Goal: Task Accomplishment & Management: Use online tool/utility

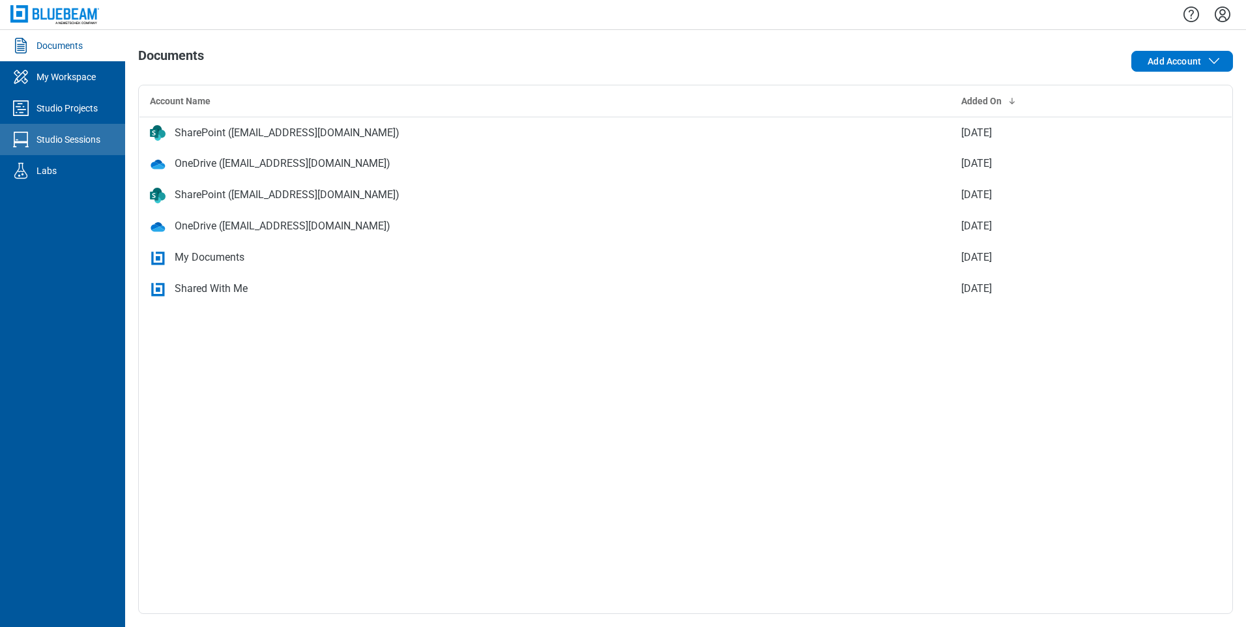
click at [58, 143] on div "Studio Sessions" at bounding box center [68, 139] width 64 height 13
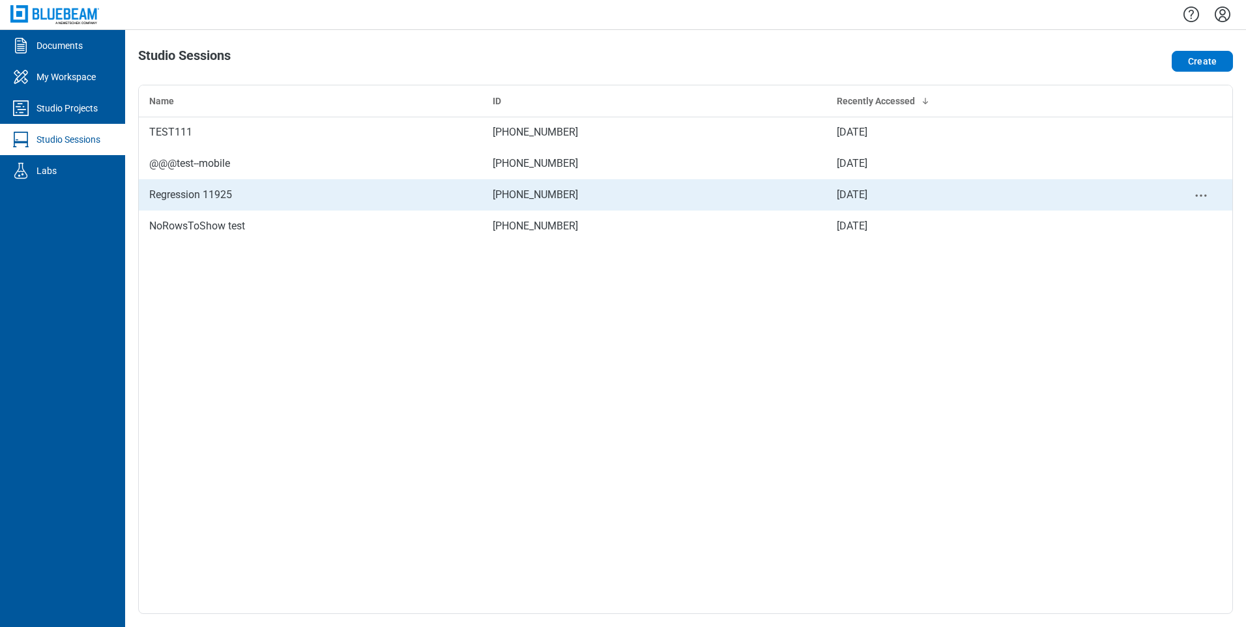
click at [216, 189] on div "Regression 11925" at bounding box center [310, 195] width 323 height 16
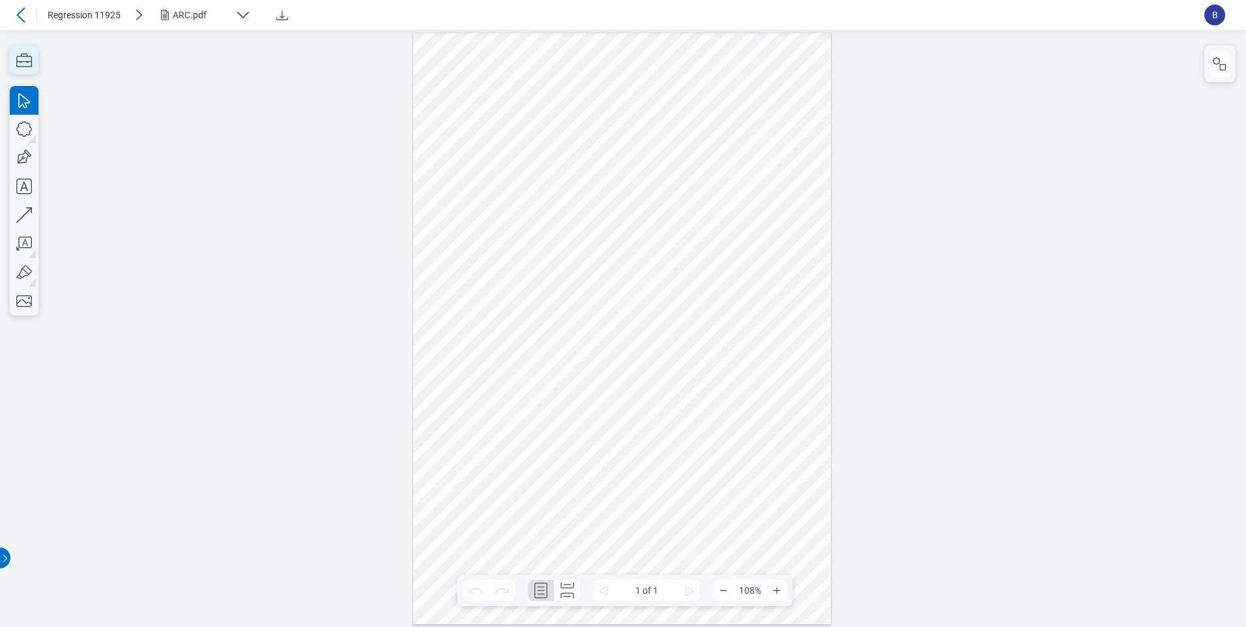
click at [13, 61] on icon "button" at bounding box center [24, 60] width 29 height 29
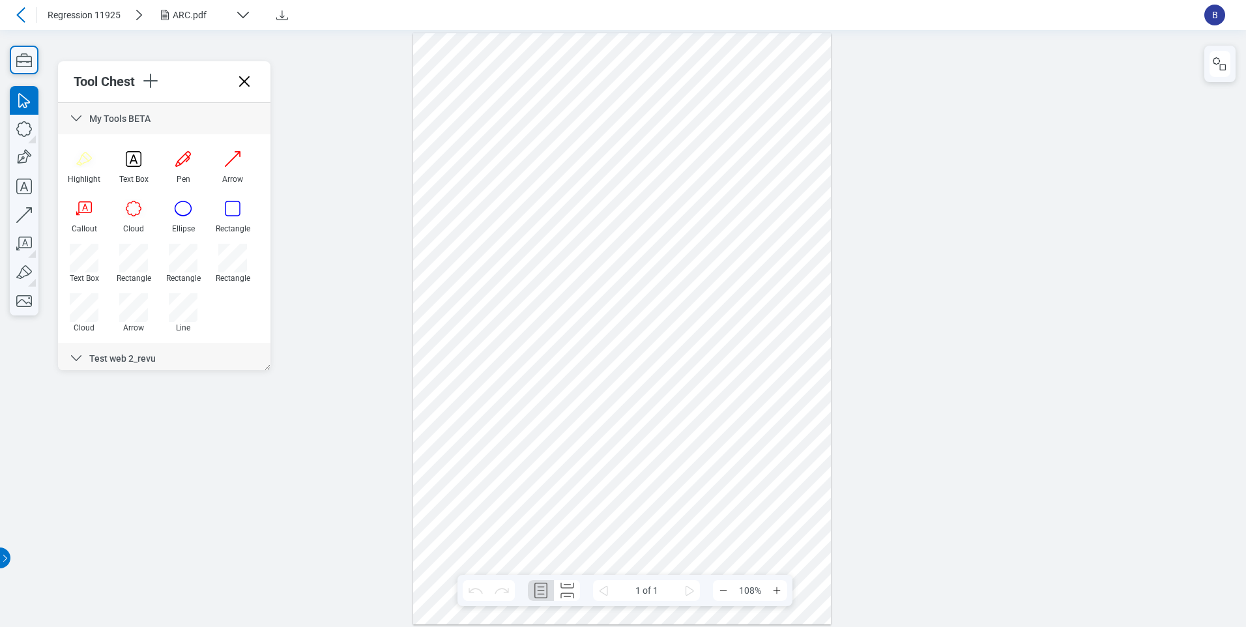
click at [76, 121] on icon at bounding box center [76, 118] width 10 height 6
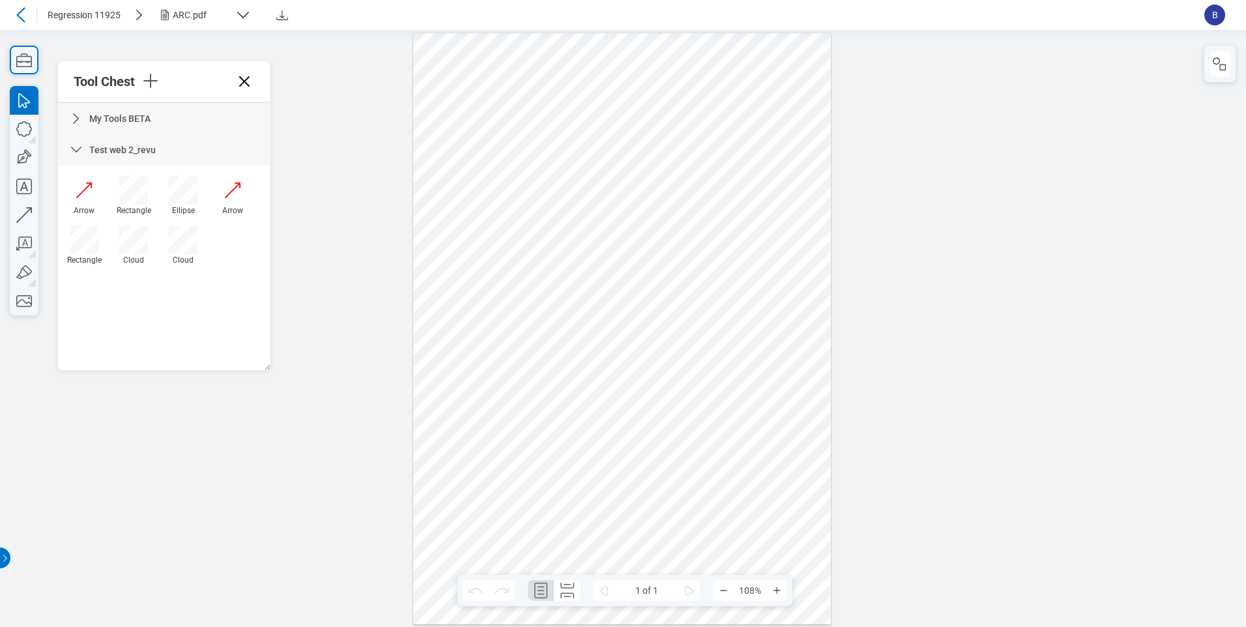
click at [76, 152] on icon at bounding box center [76, 150] width 10 height 6
click at [230, 75] on div at bounding box center [187, 81] width 94 height 23
click at [241, 78] on icon at bounding box center [244, 81] width 10 height 10
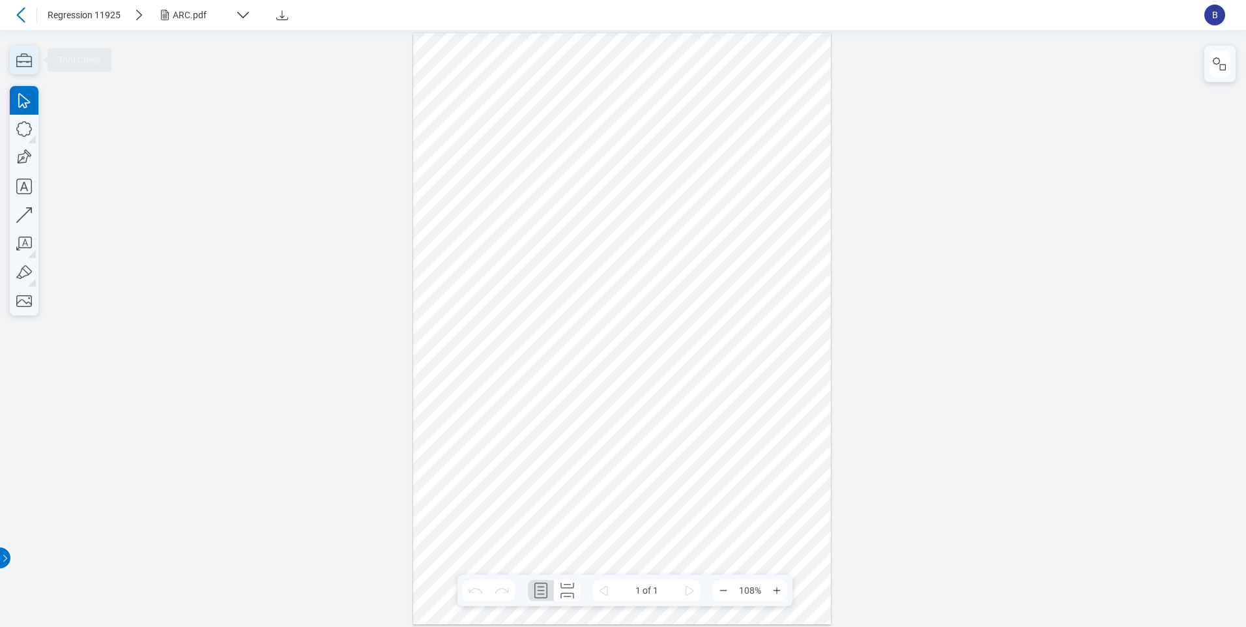
click at [35, 65] on icon "button" at bounding box center [24, 60] width 29 height 29
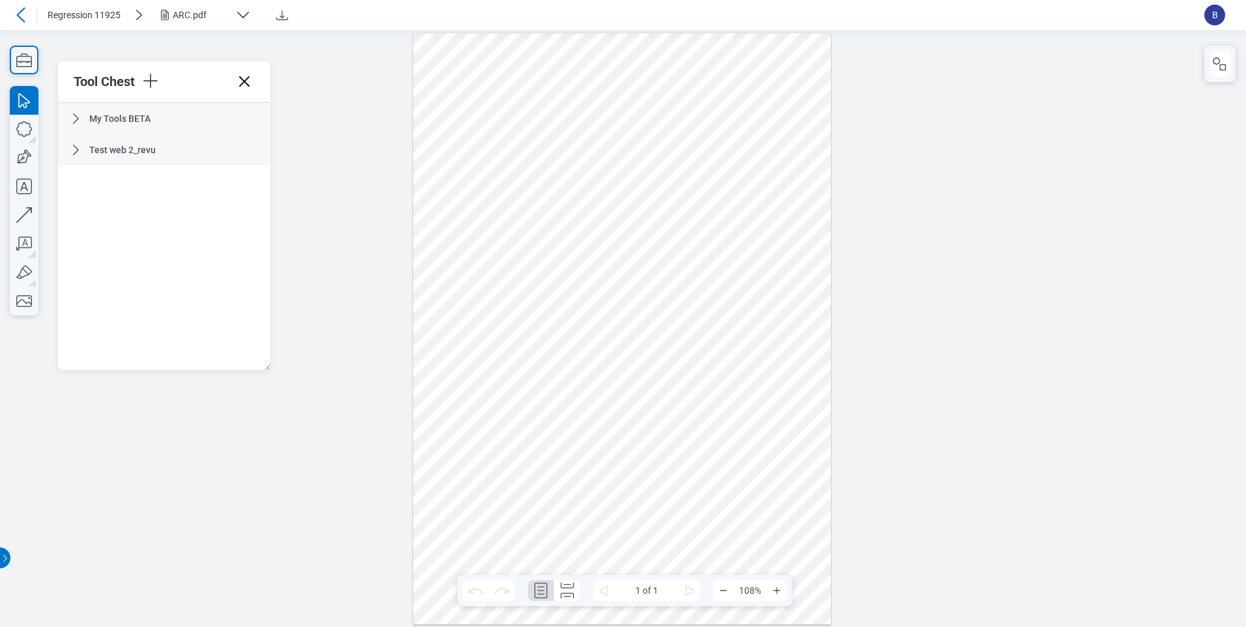
click at [68, 147] on icon at bounding box center [76, 150] width 16 height 16
click at [68, 117] on div "My Tools BETA" at bounding box center [164, 118] width 212 height 31
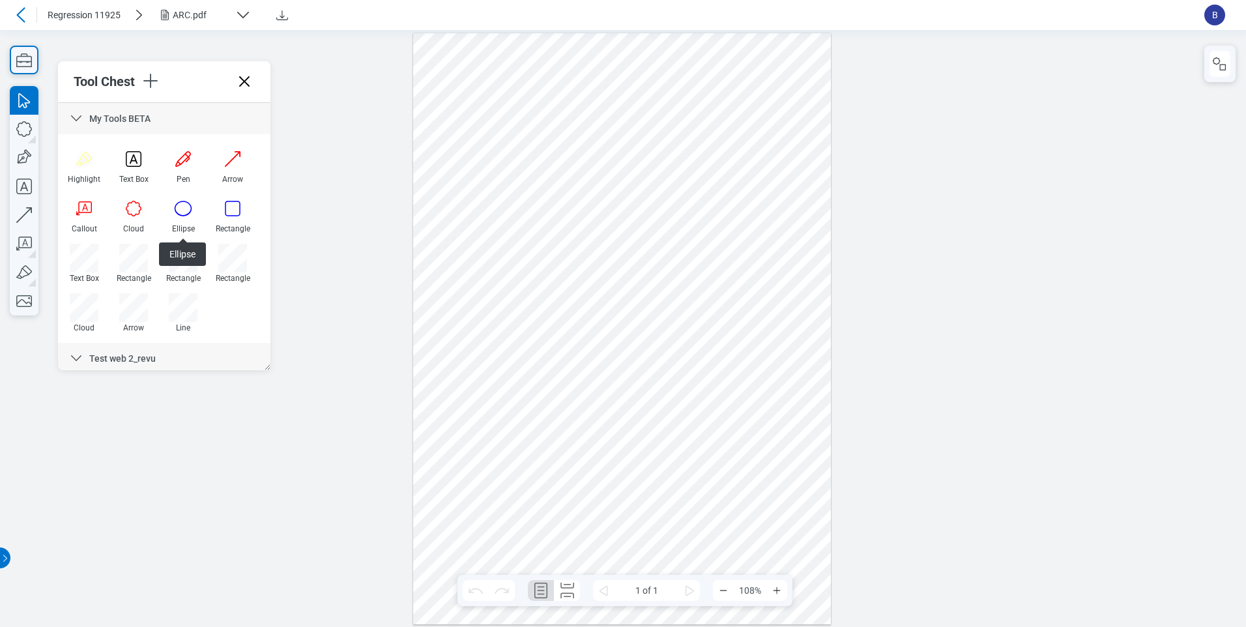
scroll to position [113, 0]
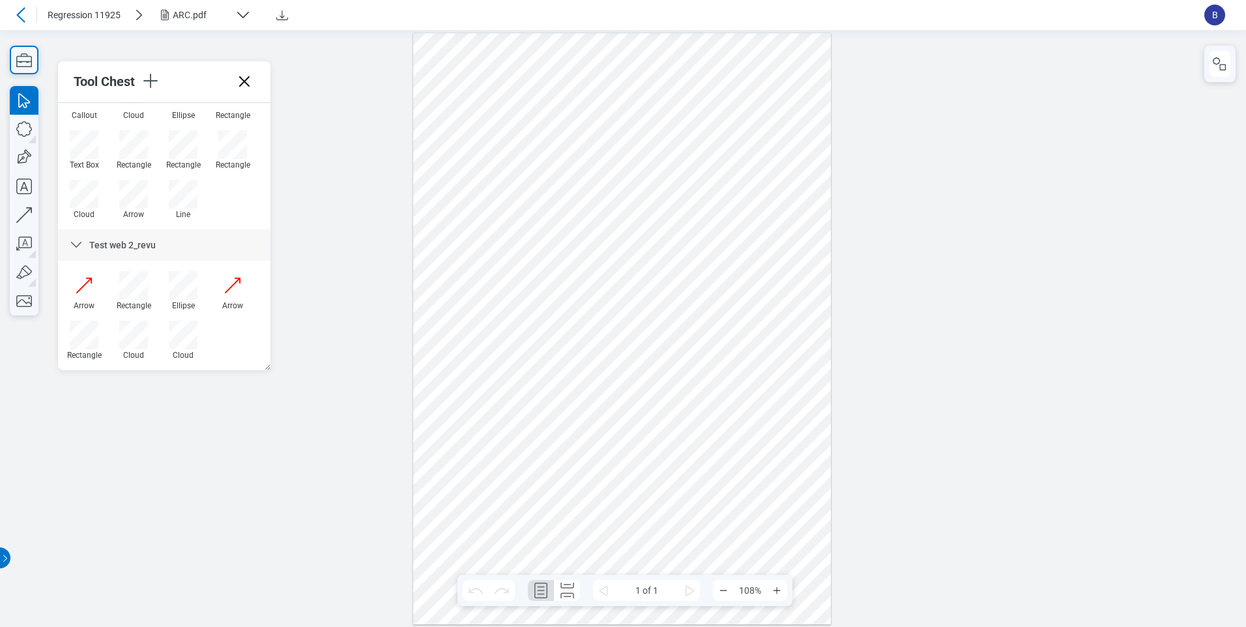
click at [244, 84] on icon at bounding box center [244, 81] width 21 height 21
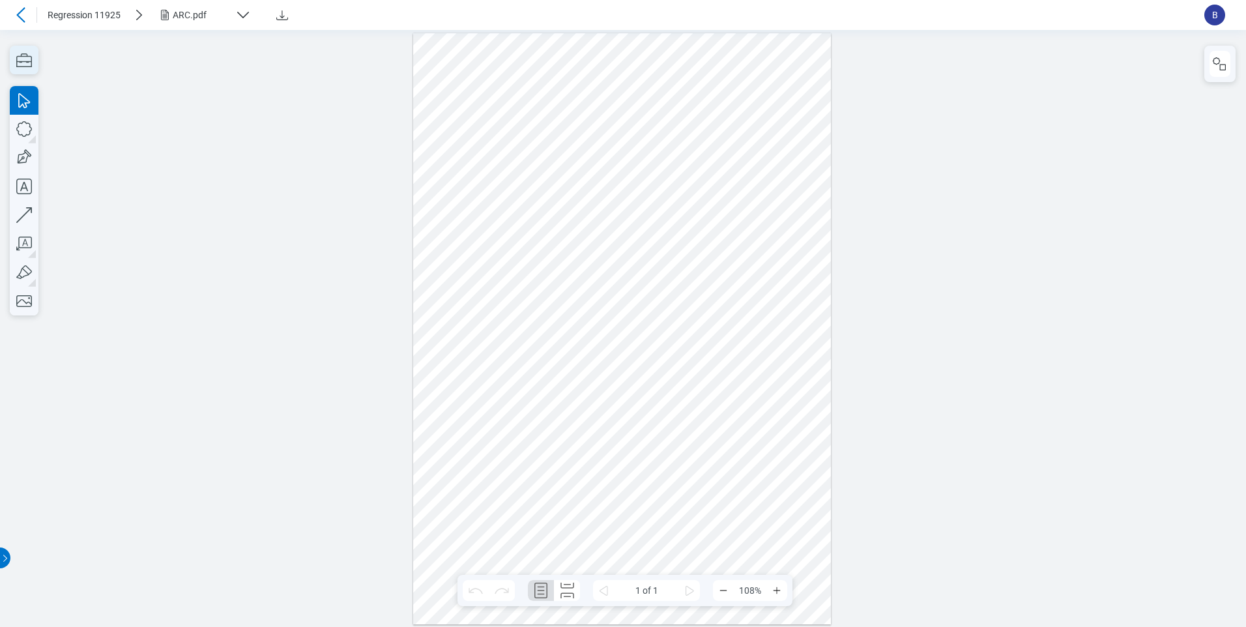
click at [10, 64] on icon "button" at bounding box center [24, 60] width 29 height 29
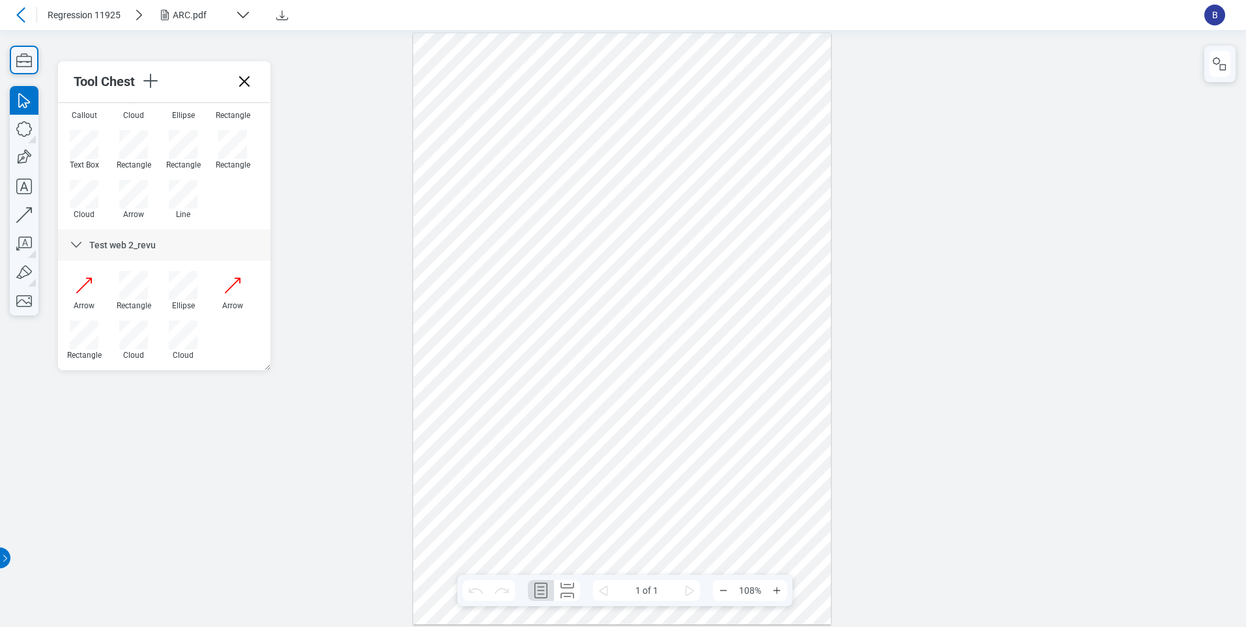
scroll to position [0, 0]
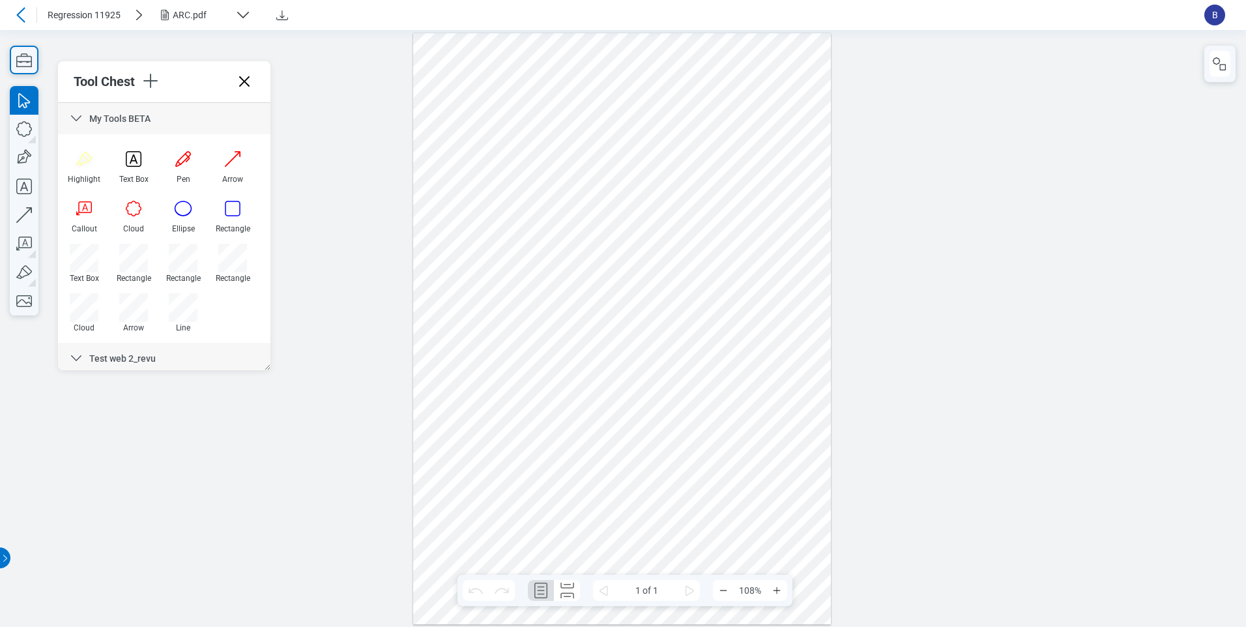
click at [83, 115] on icon at bounding box center [76, 119] width 16 height 16
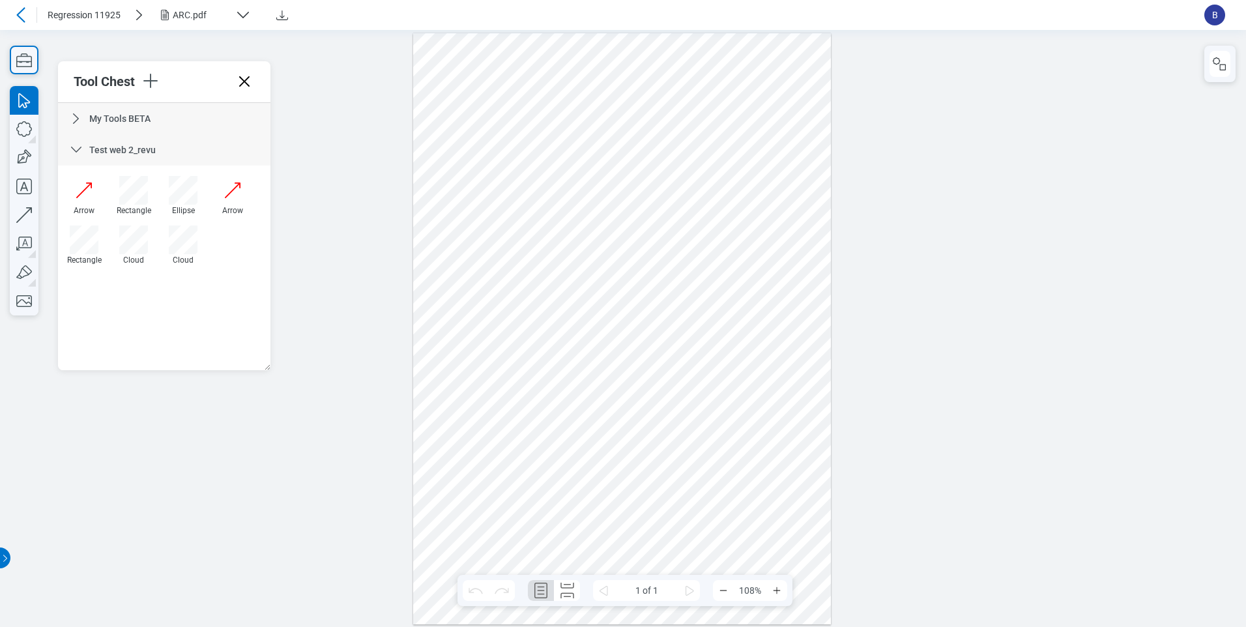
click at [74, 153] on icon at bounding box center [76, 150] width 16 height 16
drag, startPoint x: 252, startPoint y: 81, endPoint x: 242, endPoint y: 51, distance: 31.3
click at [252, 81] on icon at bounding box center [244, 81] width 21 height 21
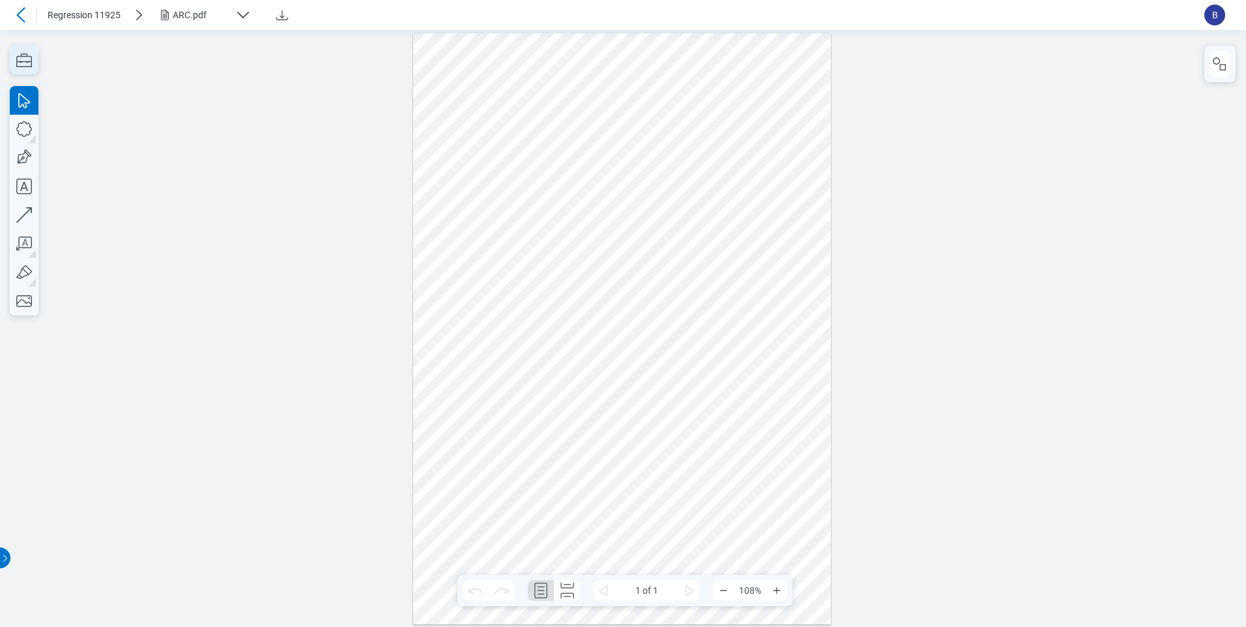
click at [30, 55] on icon "button" at bounding box center [24, 60] width 29 height 29
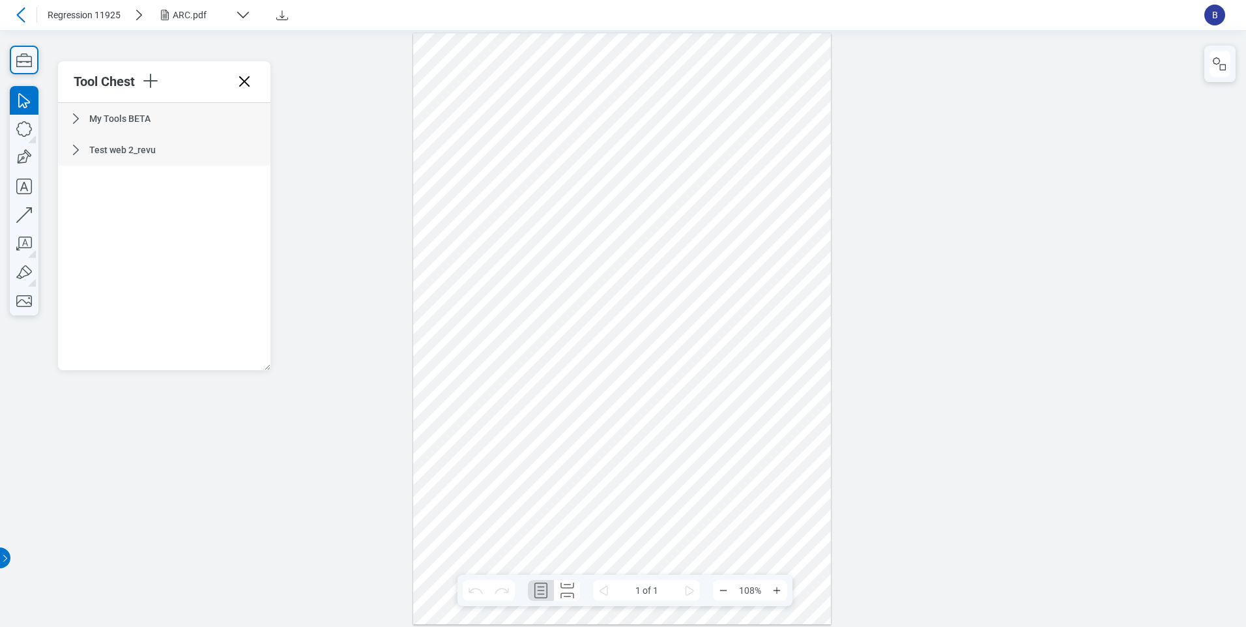
click at [74, 156] on icon at bounding box center [76, 150] width 16 height 16
click at [80, 123] on icon at bounding box center [76, 119] width 16 height 16
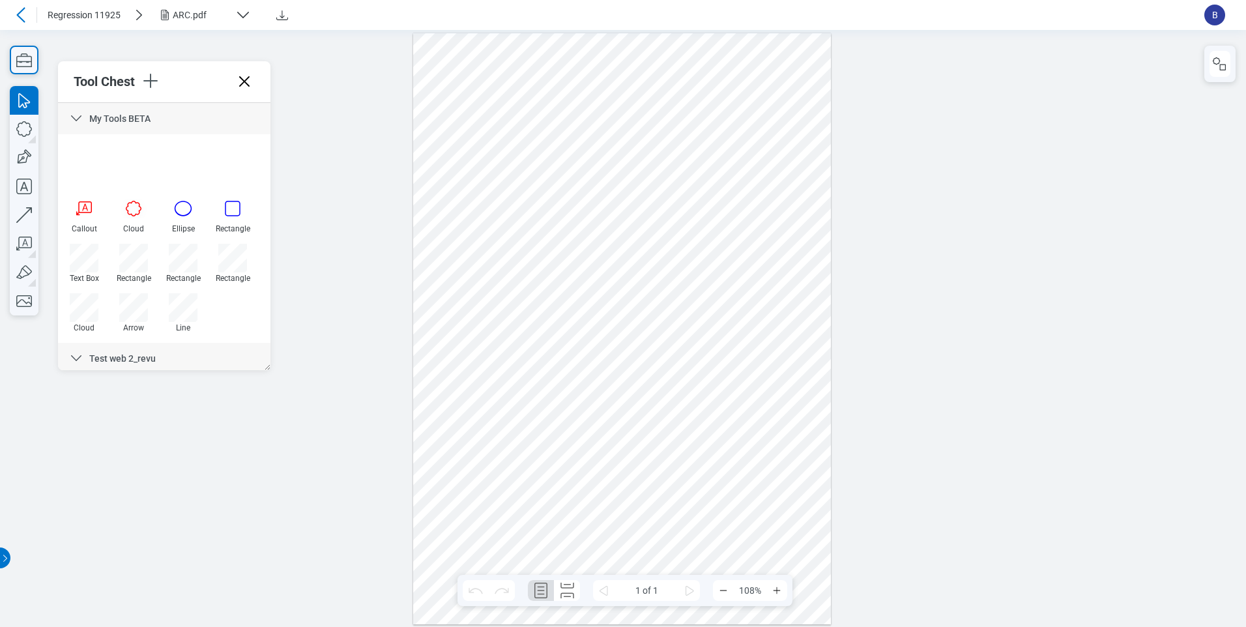
scroll to position [113, 0]
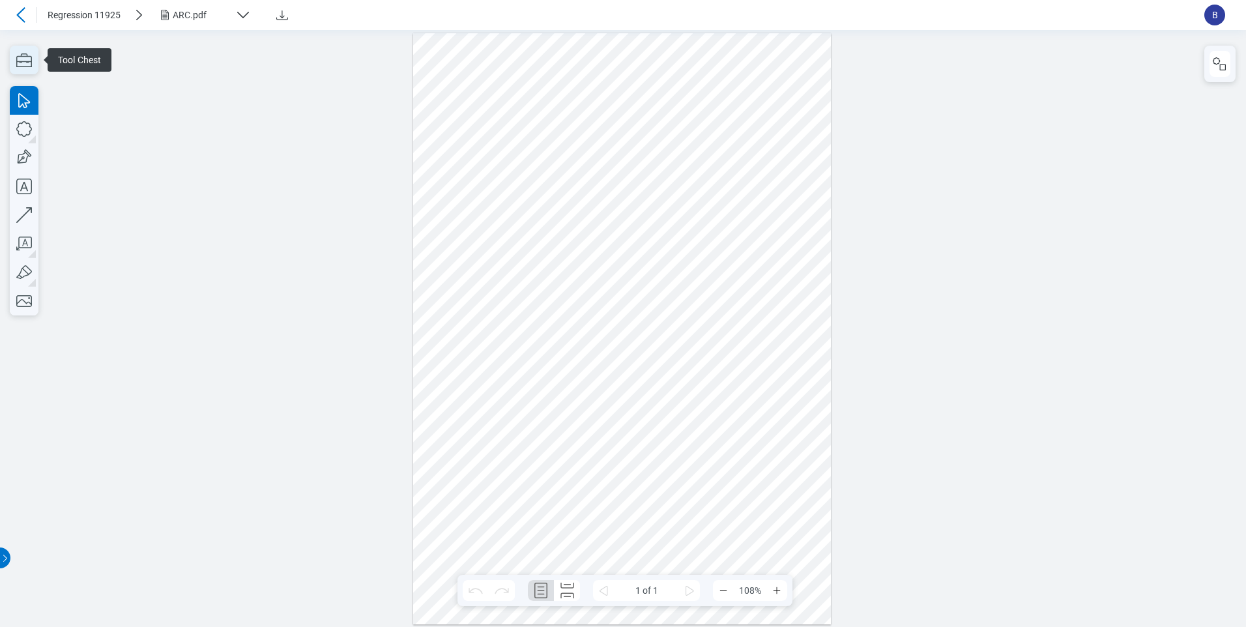
click at [17, 53] on icon "button" at bounding box center [24, 60] width 29 height 29
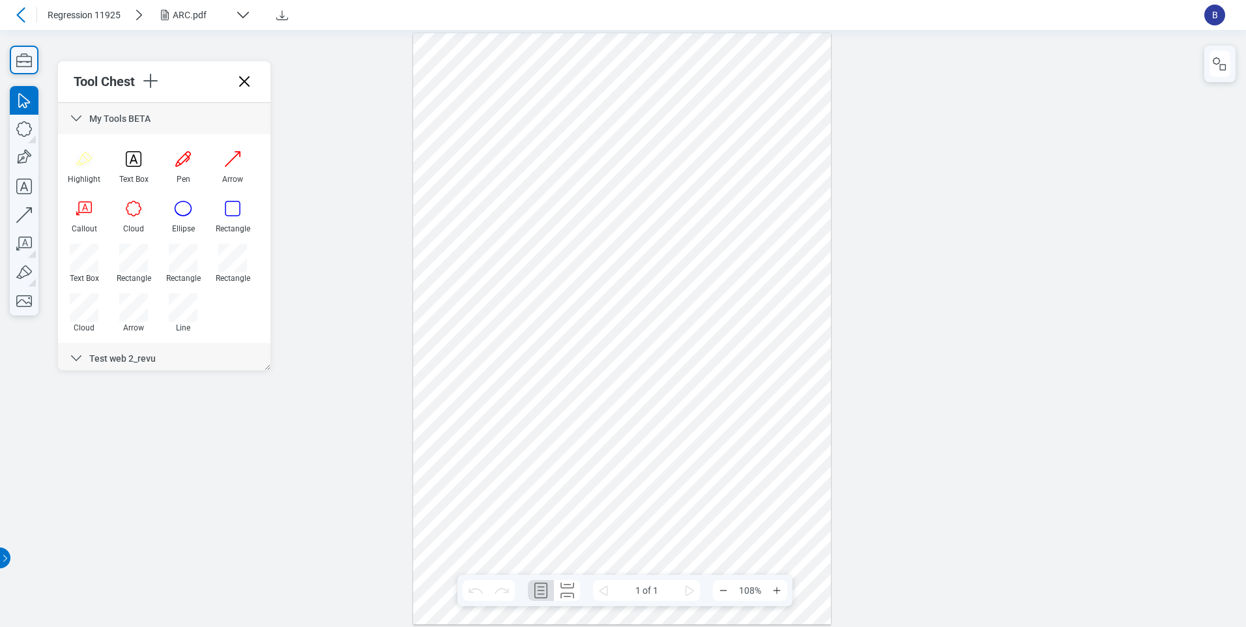
click at [73, 121] on icon at bounding box center [76, 119] width 16 height 16
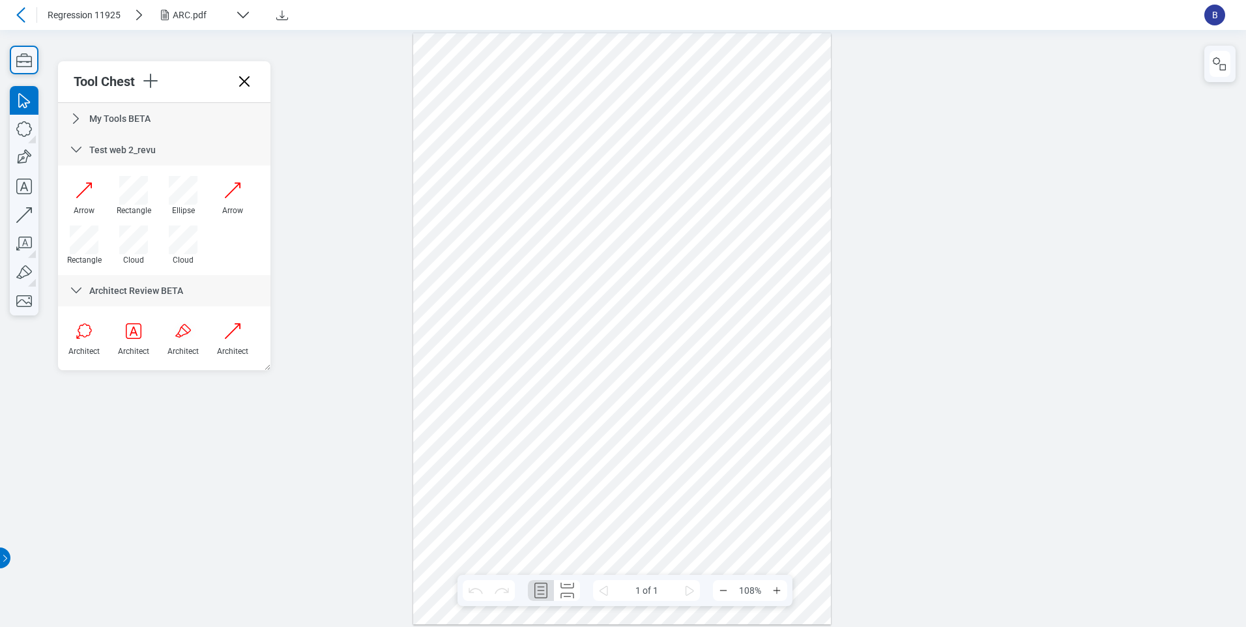
click at [84, 149] on div "Test web 2_revu" at bounding box center [164, 149] width 212 height 31
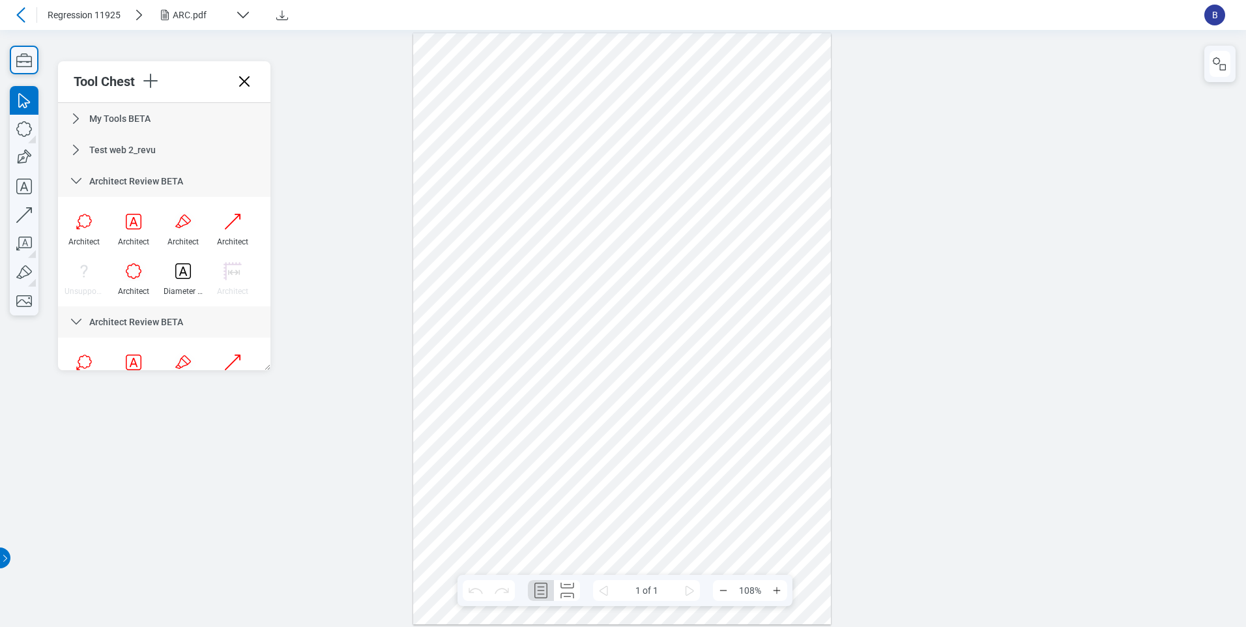
click at [86, 179] on div "Architect Review BETA" at bounding box center [164, 181] width 212 height 31
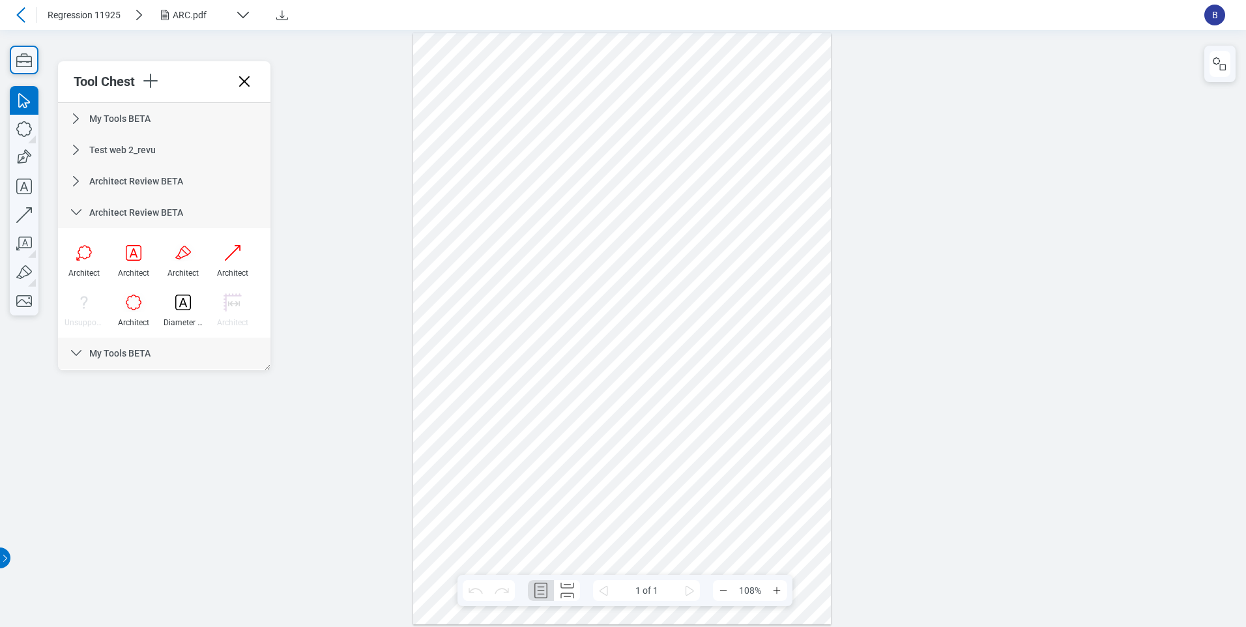
click at [80, 212] on icon at bounding box center [76, 213] width 16 height 16
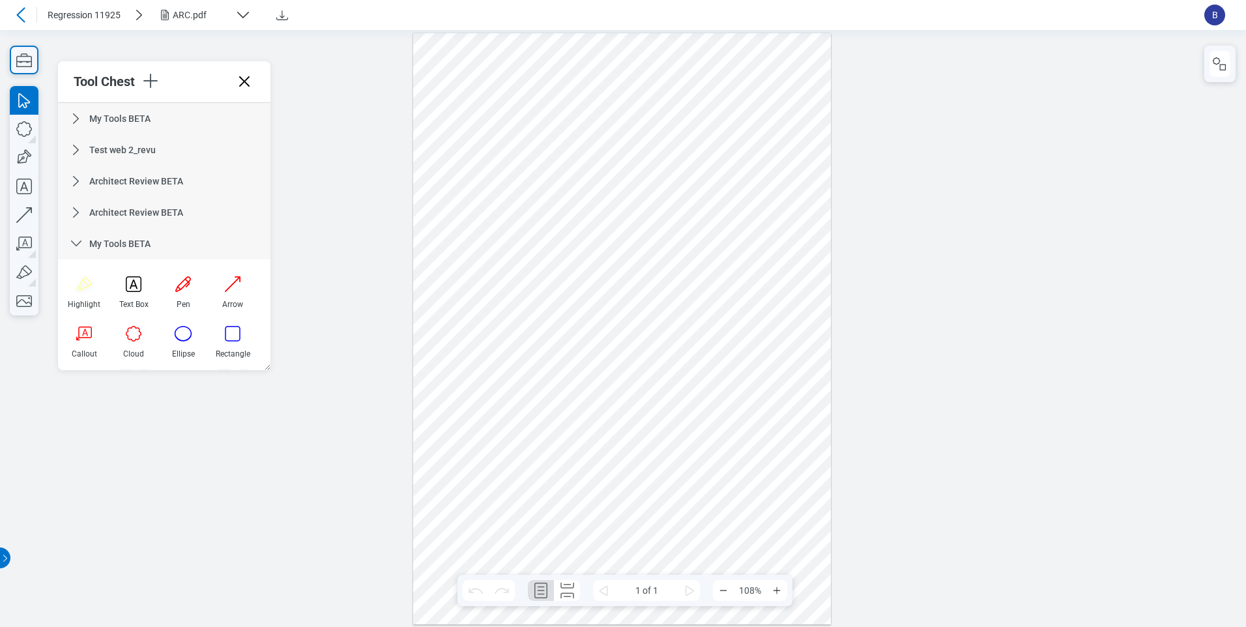
click at [83, 259] on div "Highlight Text Box Pen Arrow Callout Cloud Ellipse Rectangle Unsupported Test A…" at bounding box center [164, 388] width 212 height 258
click at [80, 249] on icon at bounding box center [76, 244] width 16 height 16
click at [83, 278] on icon at bounding box center [76, 275] width 16 height 16
click at [83, 305] on icon at bounding box center [76, 306] width 16 height 16
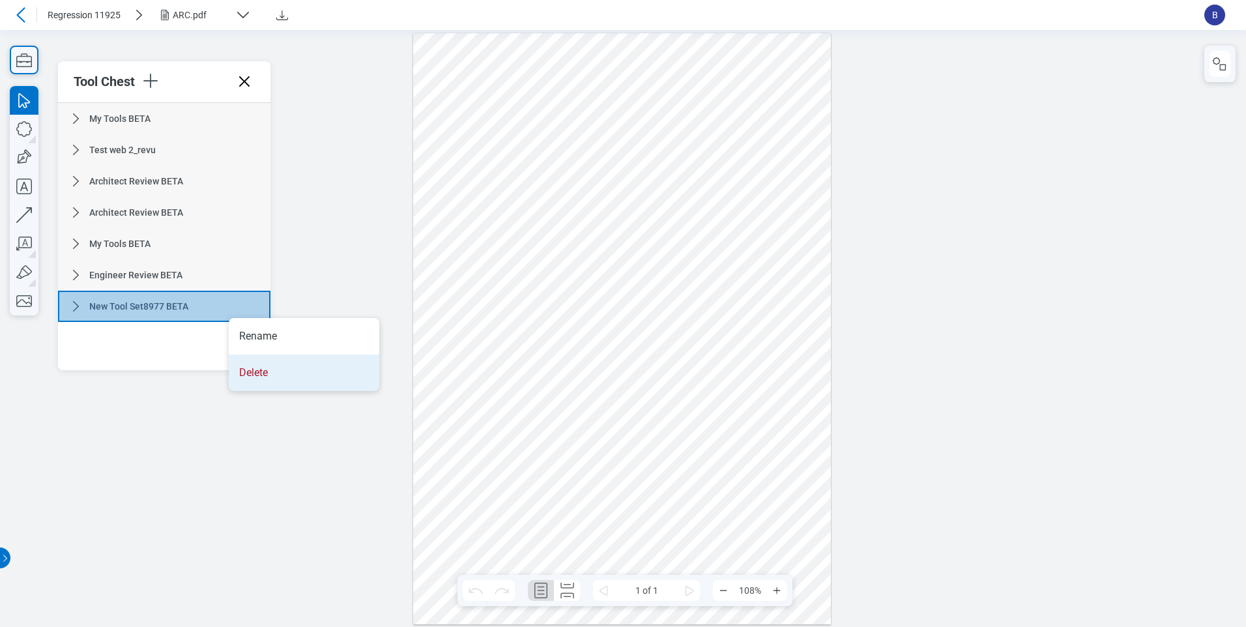
click at [283, 381] on li "Delete" at bounding box center [304, 373] width 151 height 36
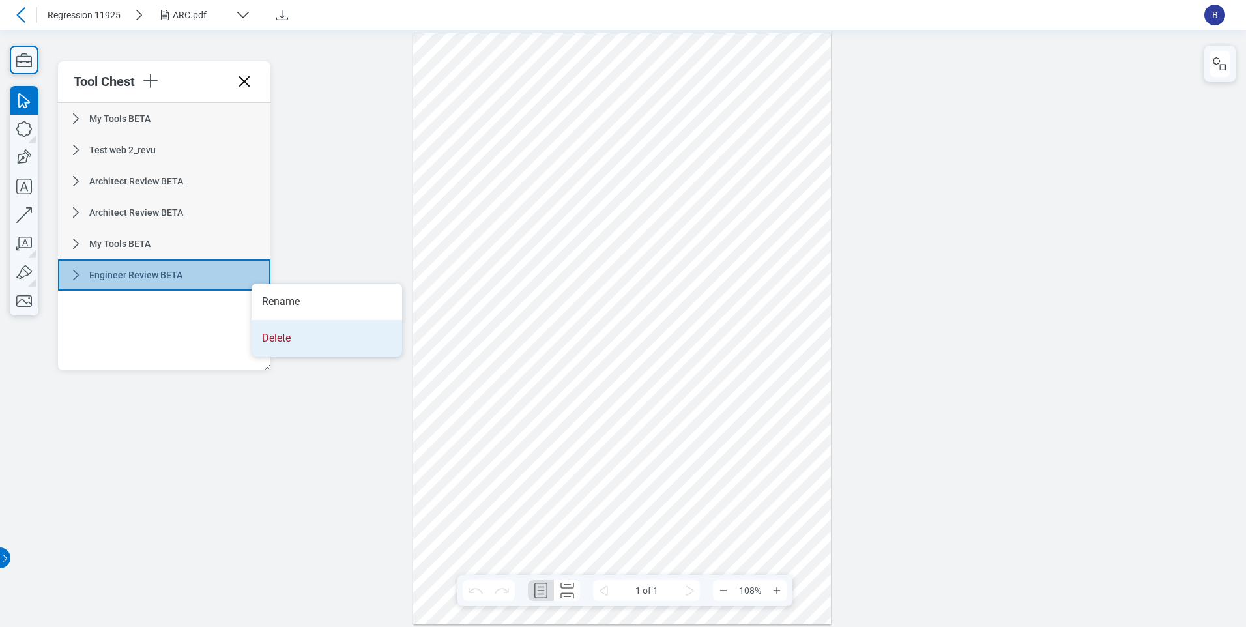
click at [270, 337] on li "Delete" at bounding box center [327, 338] width 151 height 36
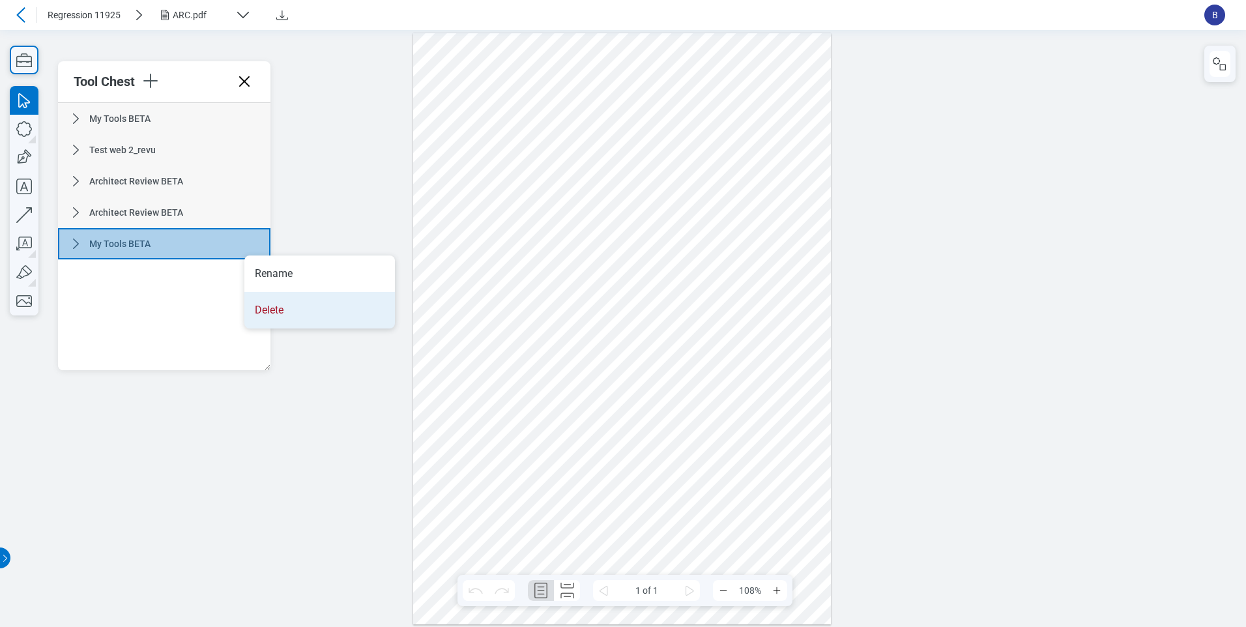
click at [297, 316] on li "Delete" at bounding box center [319, 310] width 151 height 36
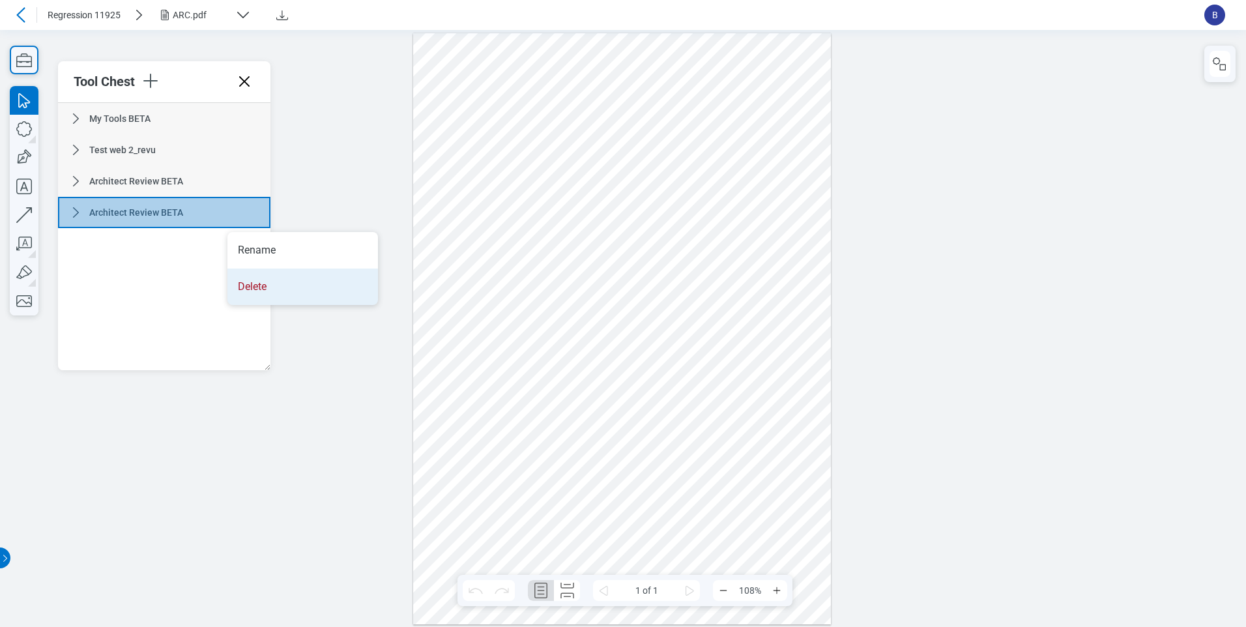
click at [267, 287] on li "Delete" at bounding box center [302, 287] width 151 height 36
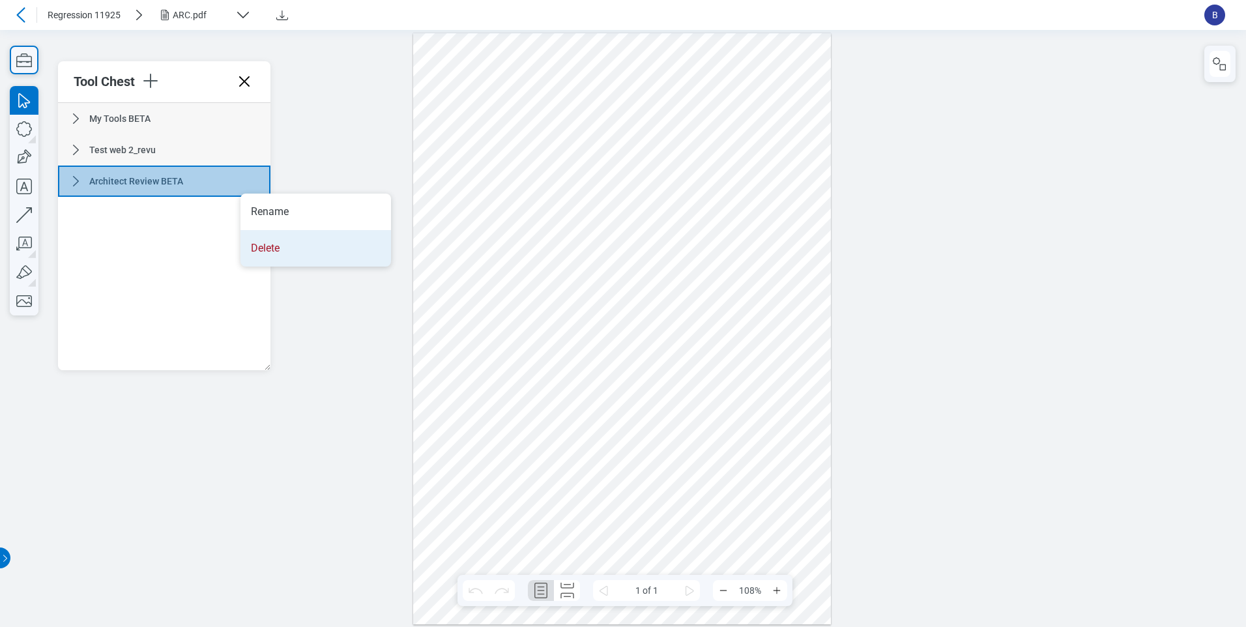
drag, startPoint x: 274, startPoint y: 258, endPoint x: 272, endPoint y: 209, distance: 49.6
click at [274, 258] on li "Delete" at bounding box center [315, 248] width 151 height 36
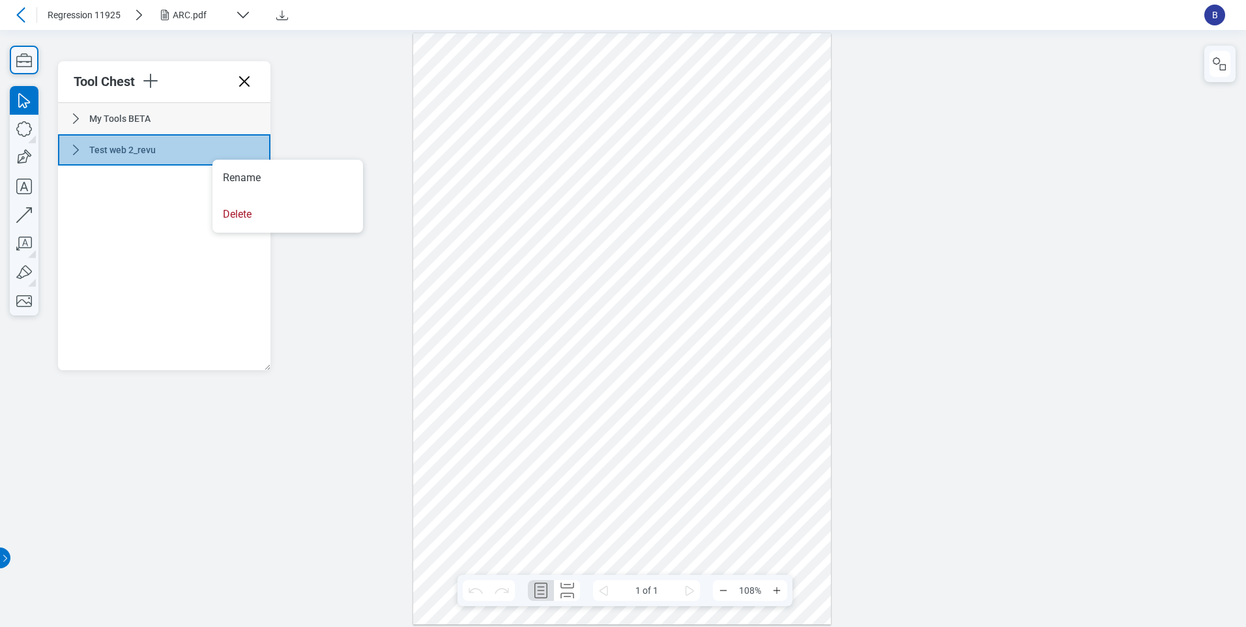
click at [249, 205] on li "Delete" at bounding box center [287, 214] width 151 height 36
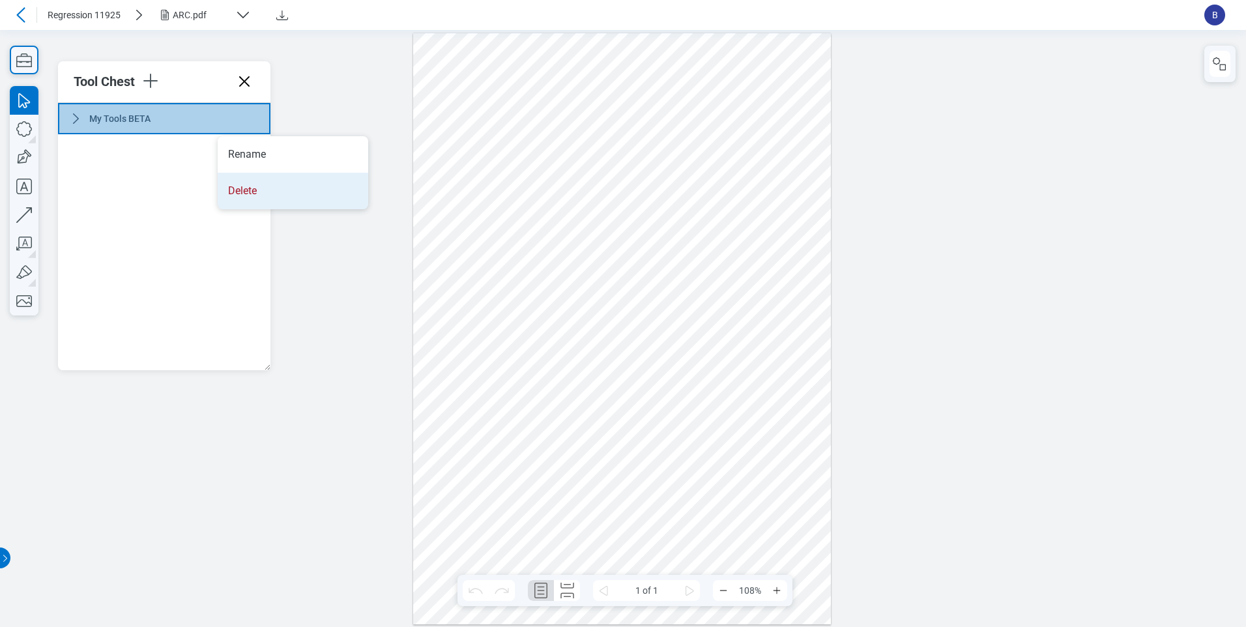
click at [250, 197] on li "Delete" at bounding box center [293, 191] width 151 height 36
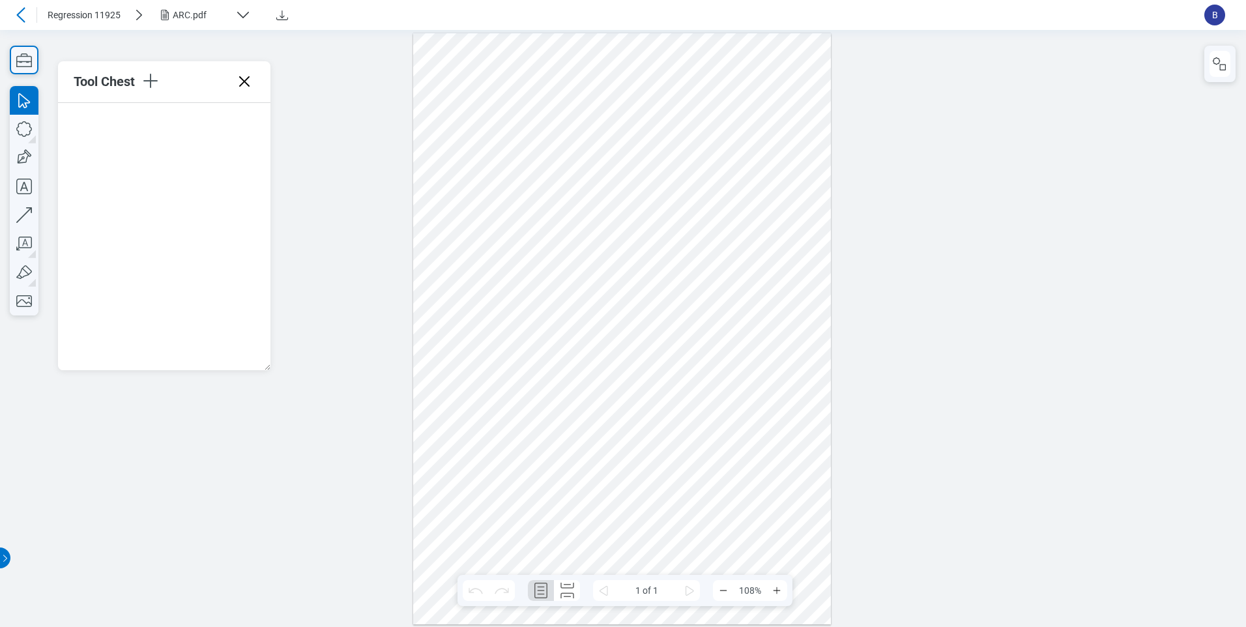
click at [205, 529] on div at bounding box center [623, 327] width 1246 height 597
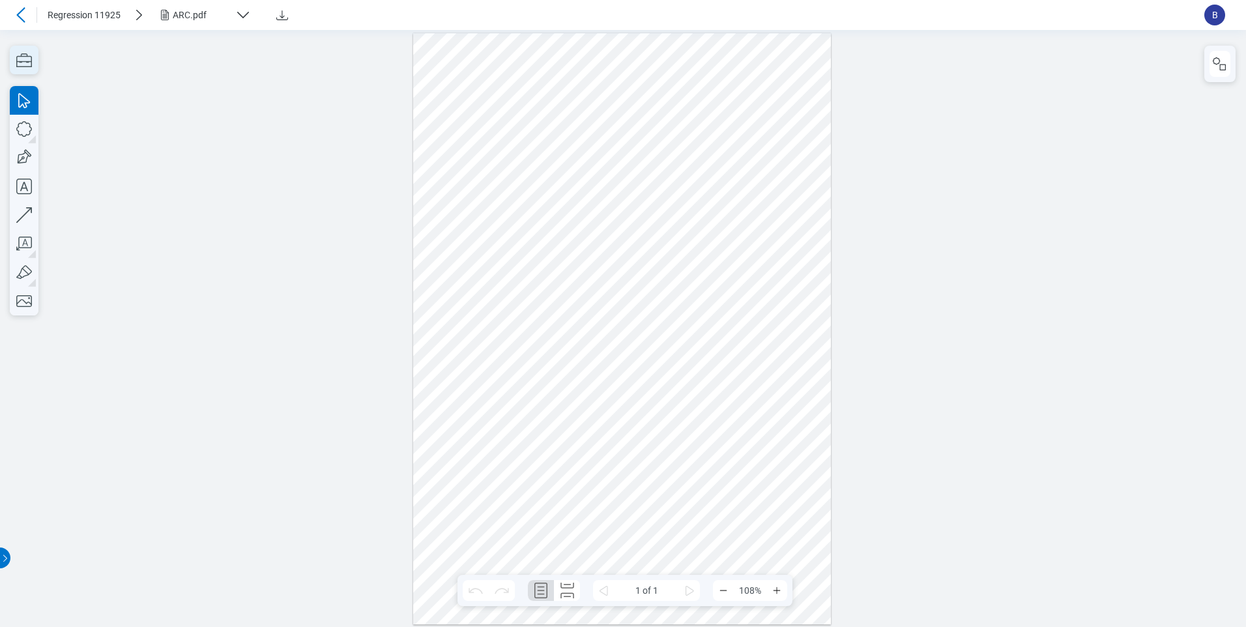
click at [23, 53] on icon "button" at bounding box center [24, 60] width 29 height 29
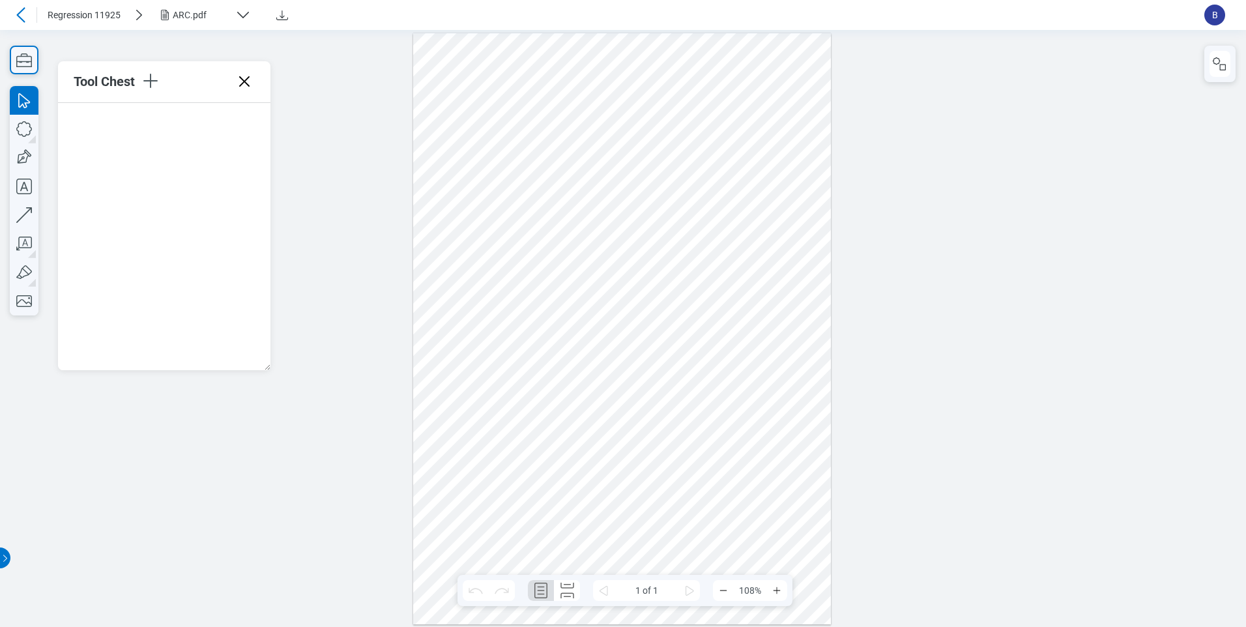
click at [232, 275] on div at bounding box center [164, 236] width 212 height 267
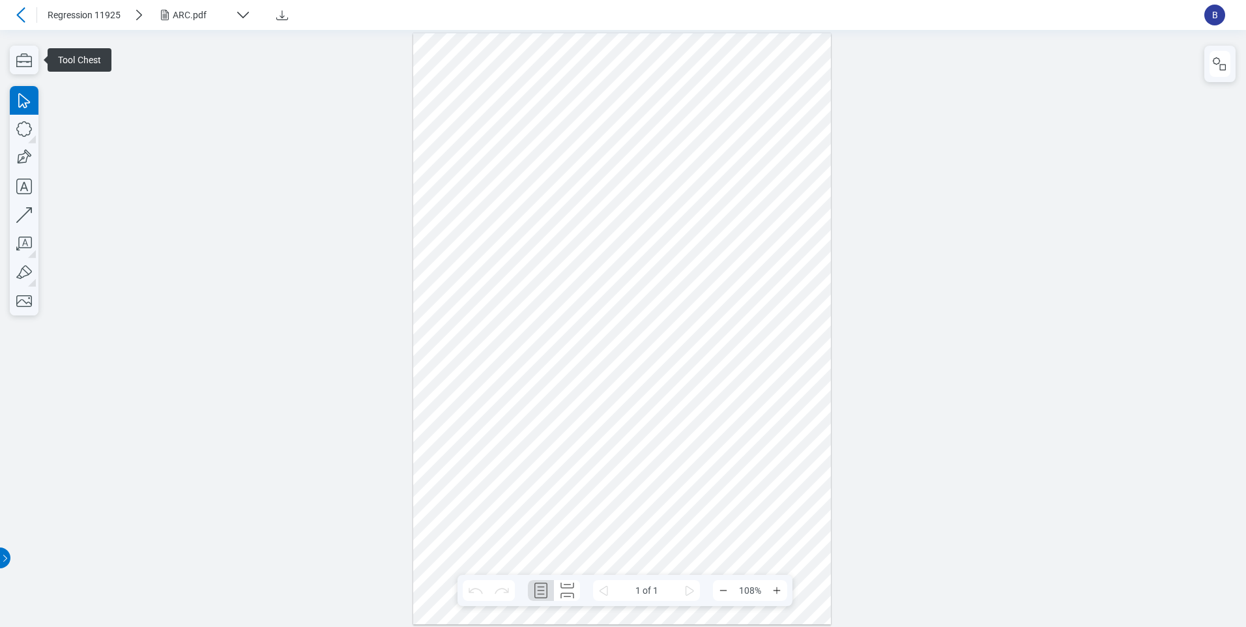
click at [220, 201] on div at bounding box center [623, 327] width 1246 height 597
drag, startPoint x: 38, startPoint y: 59, endPoint x: 38, endPoint y: 89, distance: 30.0
click at [38, 59] on div at bounding box center [623, 327] width 1246 height 597
click at [30, 60] on icon "button" at bounding box center [24, 60] width 29 height 29
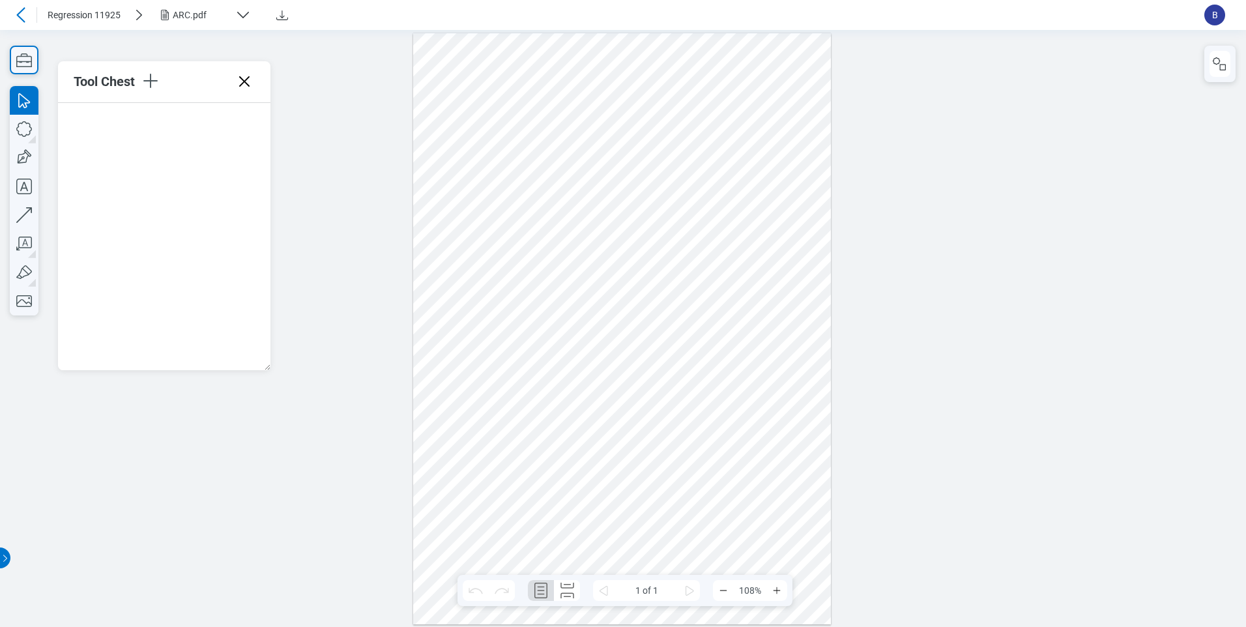
click at [250, 79] on icon at bounding box center [244, 81] width 21 height 21
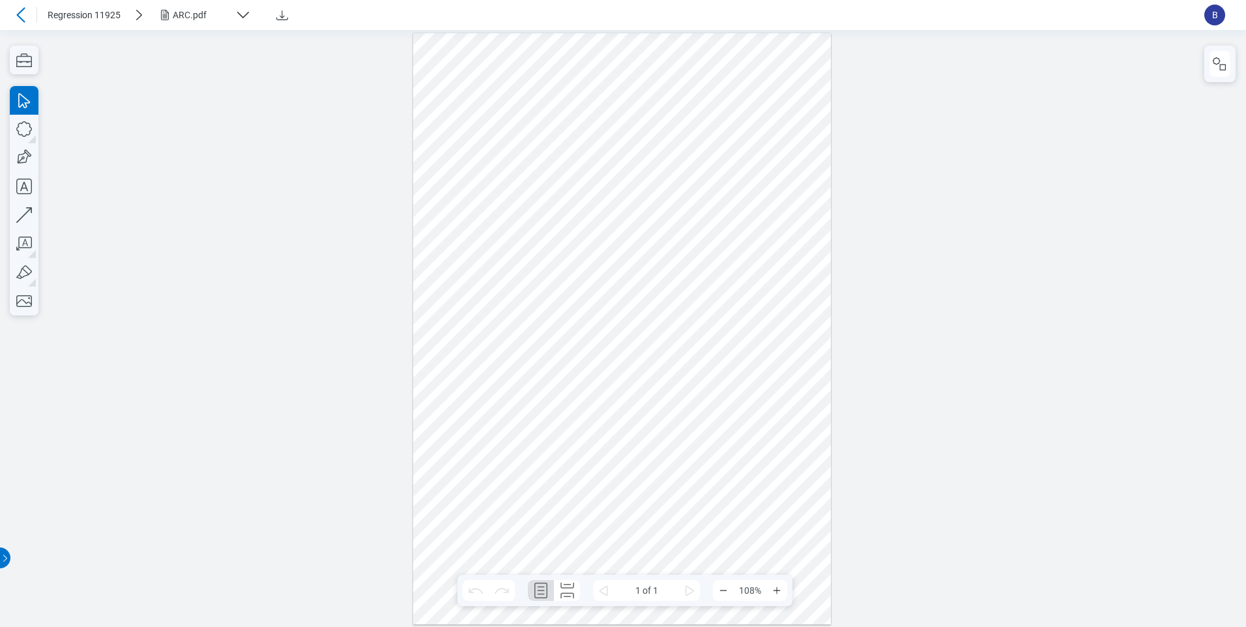
click at [32, 8] on div at bounding box center [23, 15] width 26 height 21
click at [12, 17] on div at bounding box center [20, 15] width 21 height 21
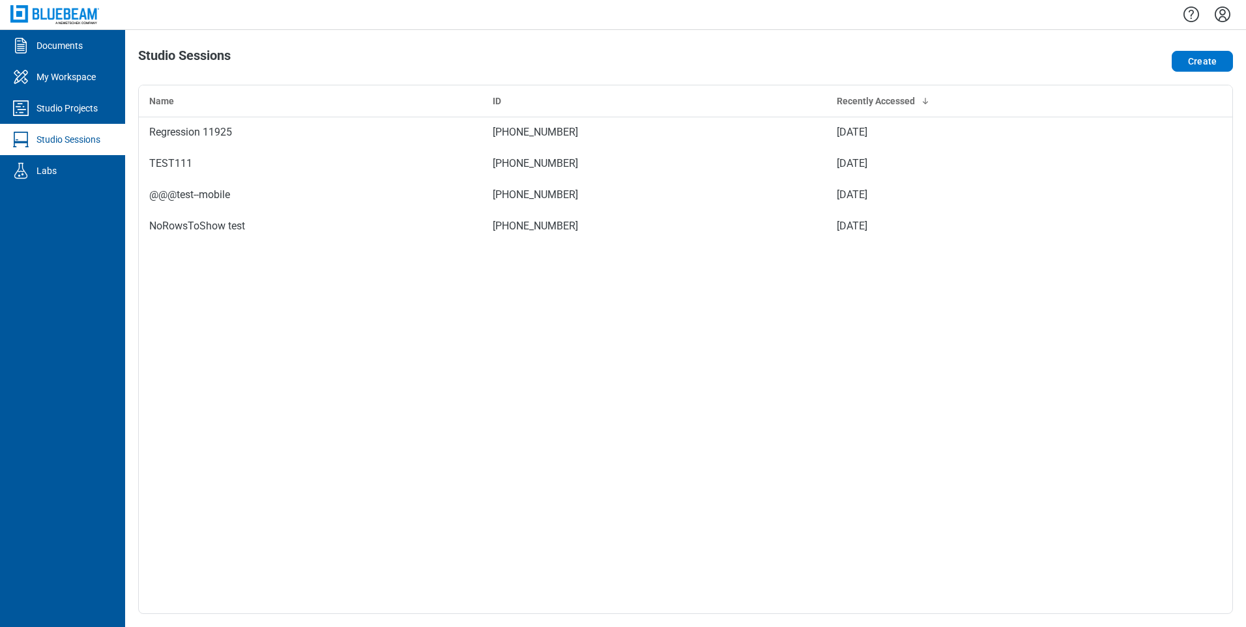
click at [94, 139] on div "Studio Sessions" at bounding box center [68, 139] width 64 height 13
click at [231, 175] on td "TEST111" at bounding box center [310, 163] width 343 height 31
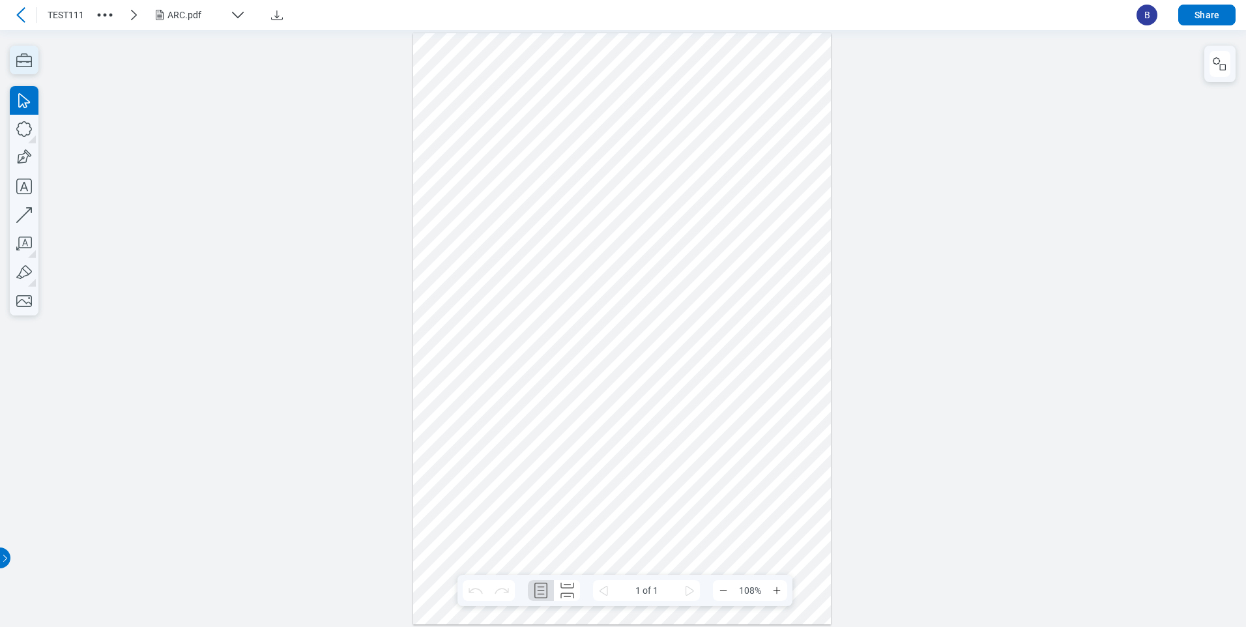
click at [20, 52] on icon "button" at bounding box center [24, 60] width 29 height 29
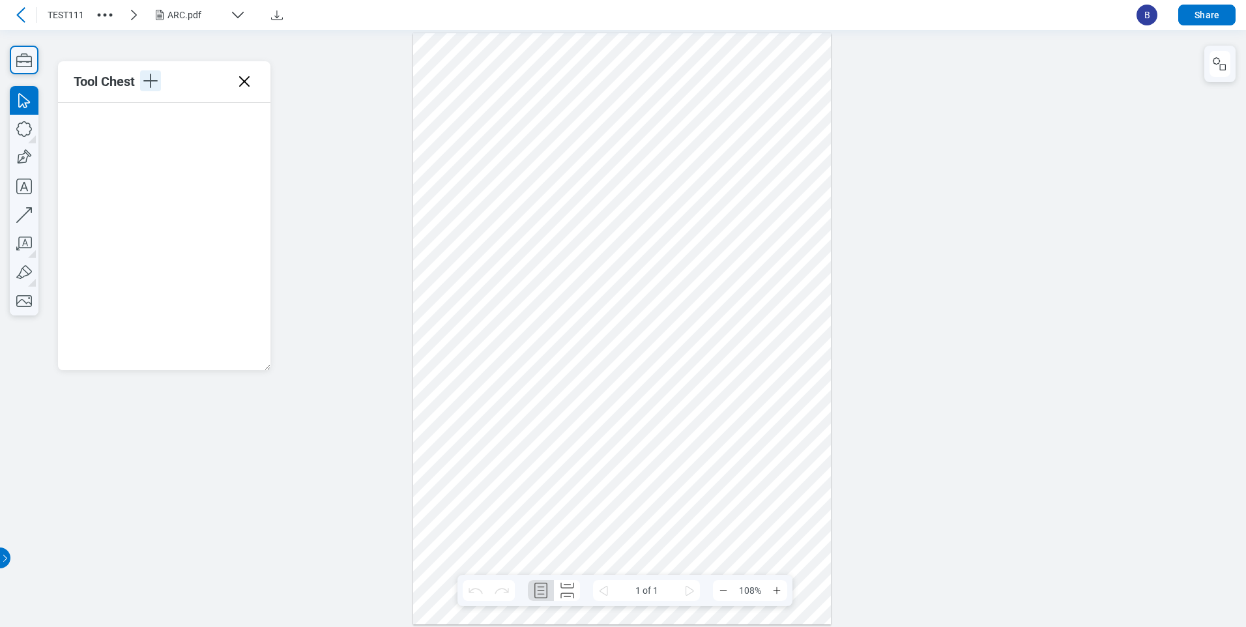
click at [149, 78] on icon "button" at bounding box center [150, 80] width 21 height 21
click at [218, 122] on li "Create Tool Set" at bounding box center [237, 118] width 151 height 36
type input "**********"
click at [416, 262] on div at bounding box center [622, 328] width 418 height 591
click at [1227, 55] on button "button" at bounding box center [1220, 64] width 21 height 26
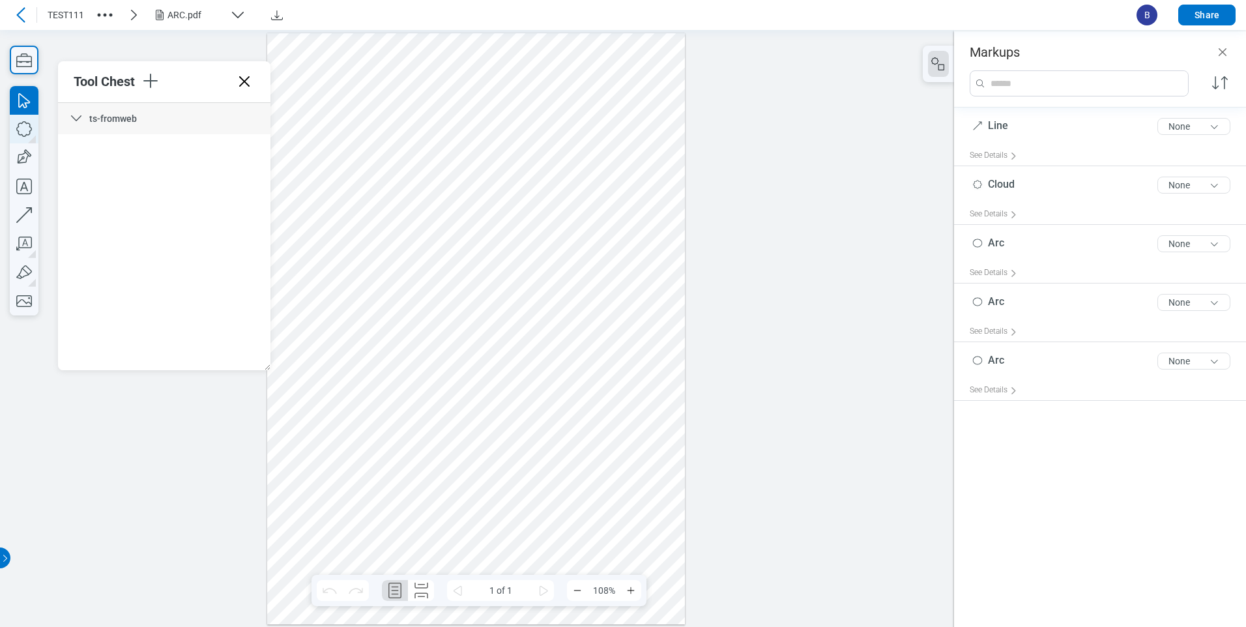
click at [23, 131] on icon "button" at bounding box center [24, 129] width 29 height 29
drag, startPoint x: 337, startPoint y: 152, endPoint x: 331, endPoint y: 162, distance: 11.4
click at [348, 162] on div at bounding box center [476, 328] width 418 height 591
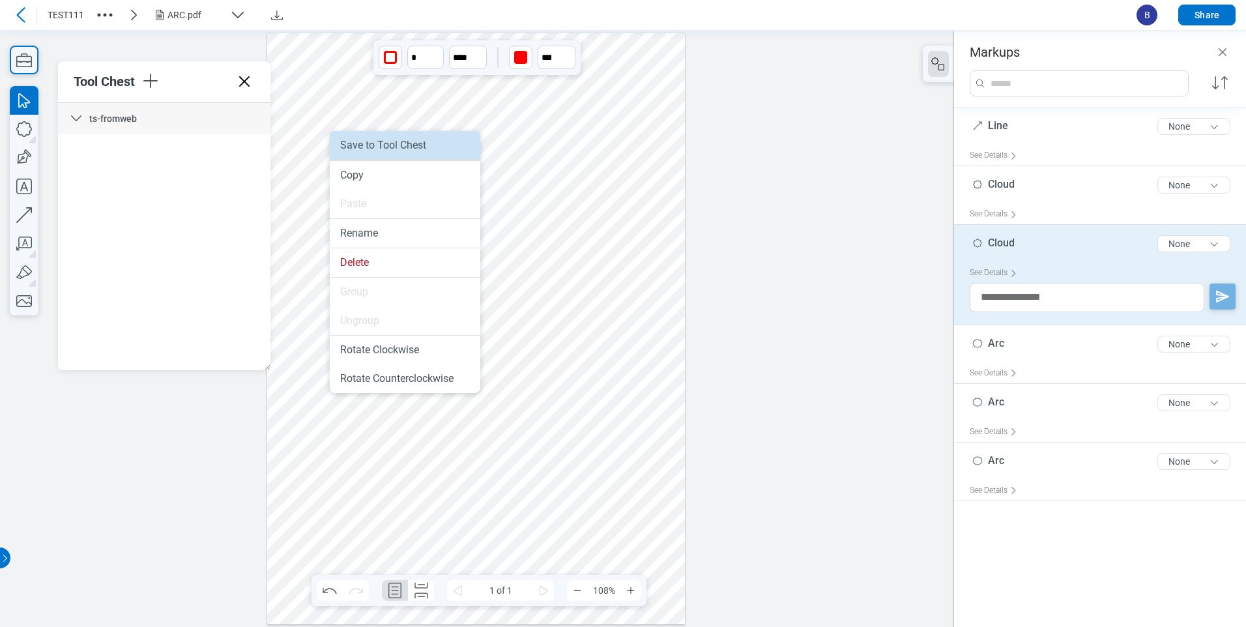
click at [407, 142] on li "Save to Tool Chest" at bounding box center [405, 145] width 151 height 29
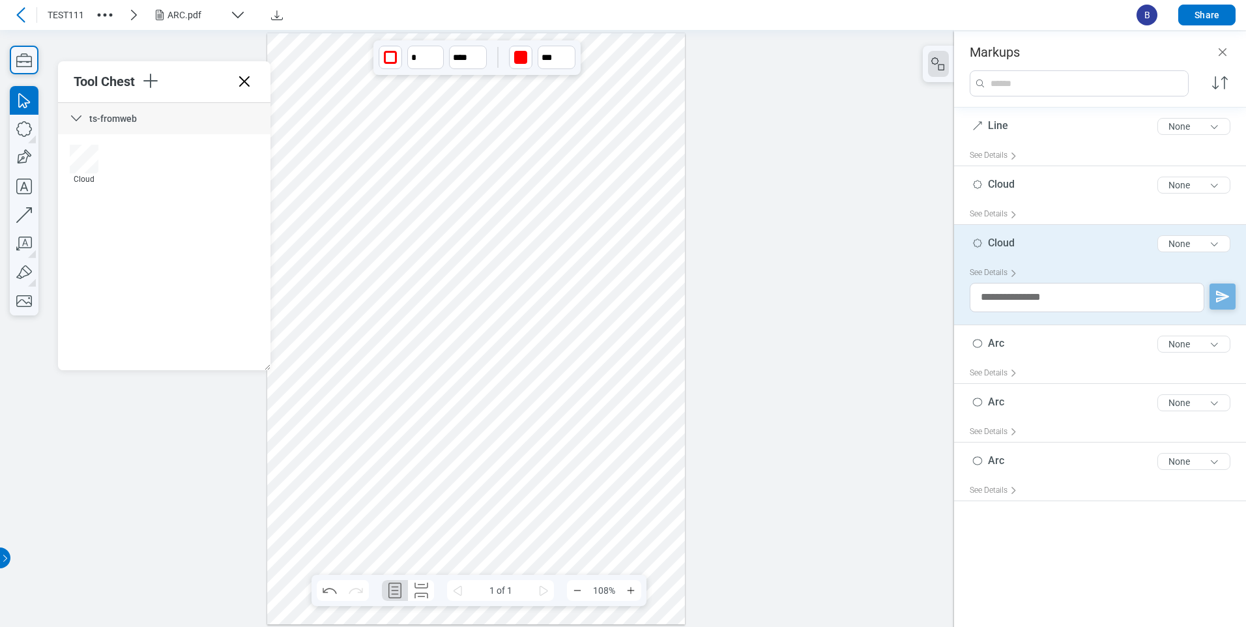
click at [353, 279] on div at bounding box center [476, 328] width 418 height 591
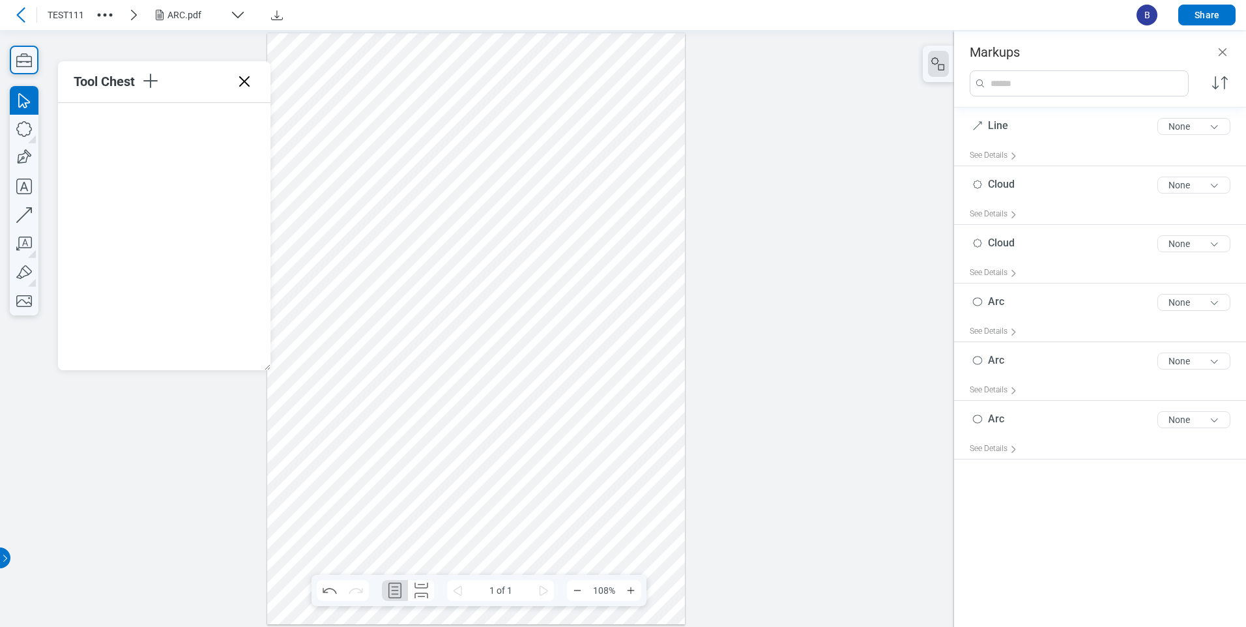
click at [252, 84] on icon at bounding box center [244, 81] width 21 height 21
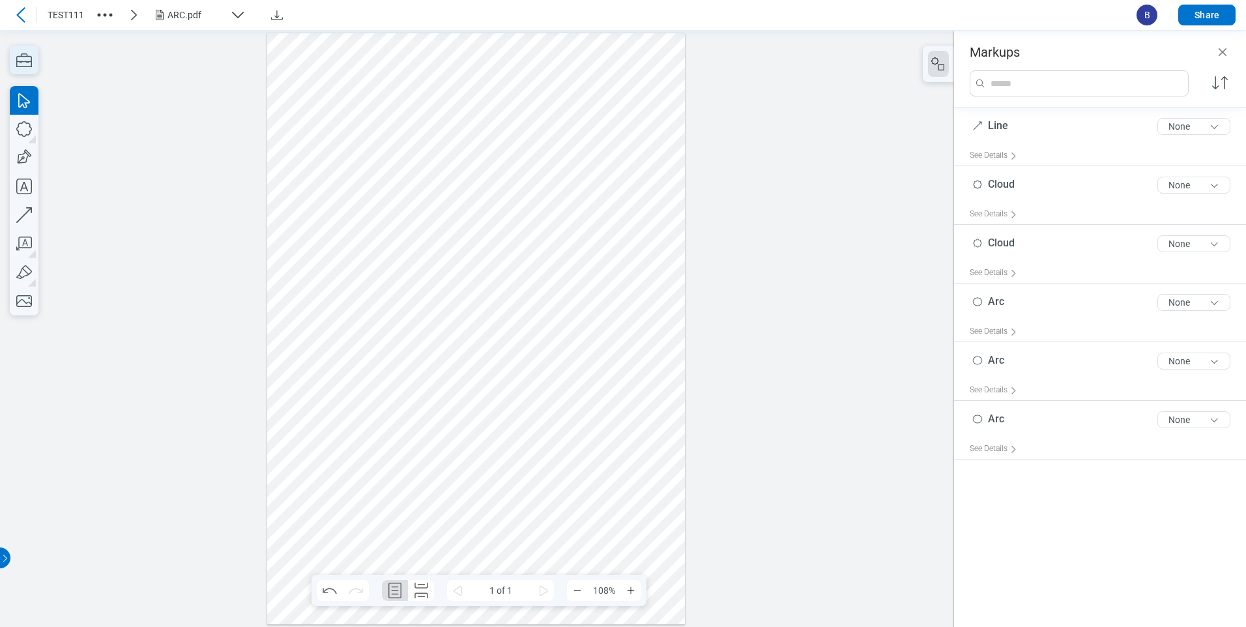
click at [27, 70] on div at bounding box center [24, 181] width 29 height 270
click at [27, 66] on icon "button" at bounding box center [24, 60] width 16 height 14
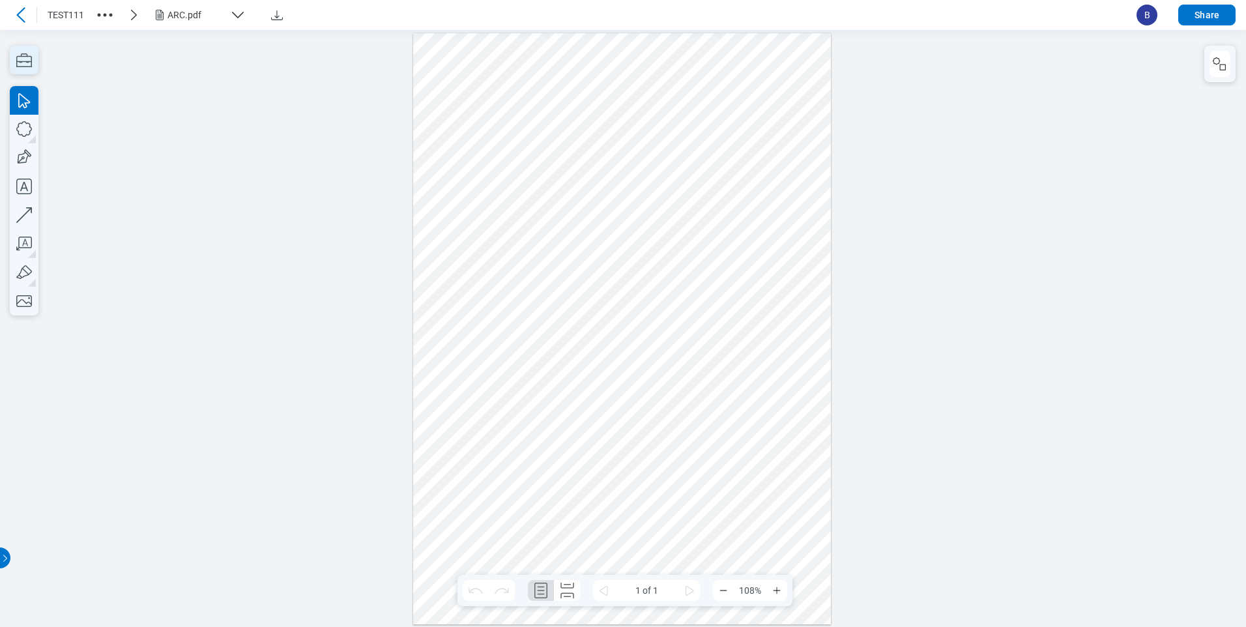
click at [30, 56] on icon "button" at bounding box center [24, 60] width 16 height 14
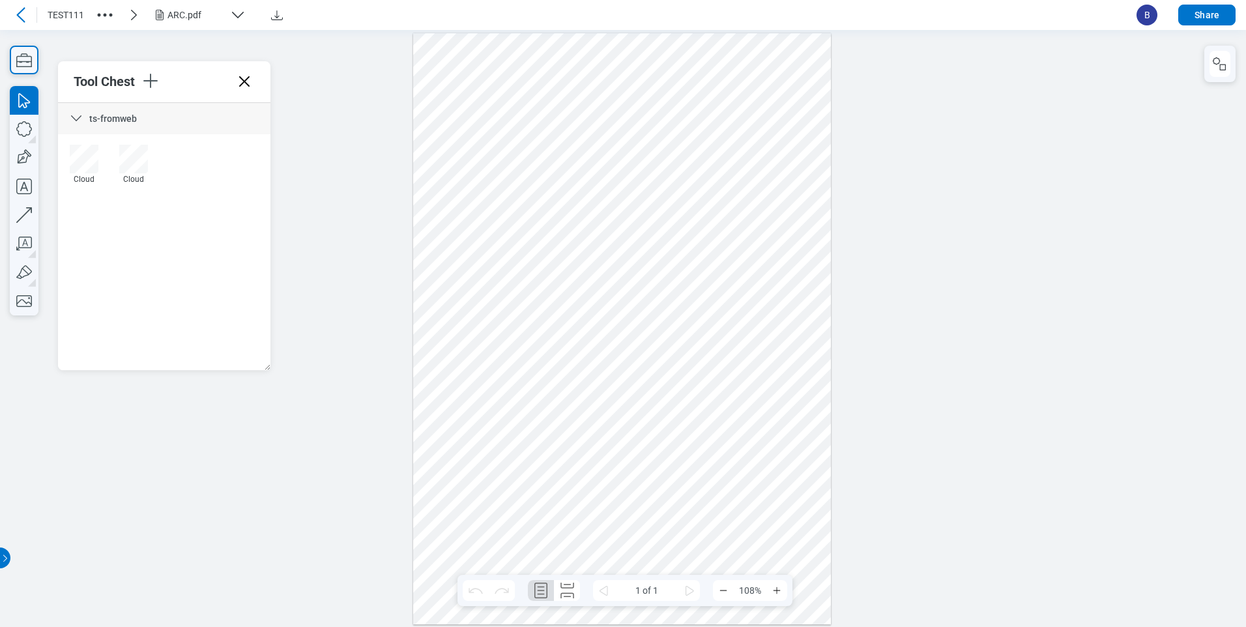
click at [201, 348] on div "ts-fromweb Cloud Cloud" at bounding box center [164, 236] width 212 height 267
click at [218, 197] on div "ts-fromweb Cloud Cloud" at bounding box center [164, 236] width 212 height 267
click at [26, 196] on icon "button" at bounding box center [24, 186] width 29 height 29
drag, startPoint x: 547, startPoint y: 471, endPoint x: 633, endPoint y: 487, distance: 87.7
click at [616, 483] on div at bounding box center [622, 328] width 418 height 591
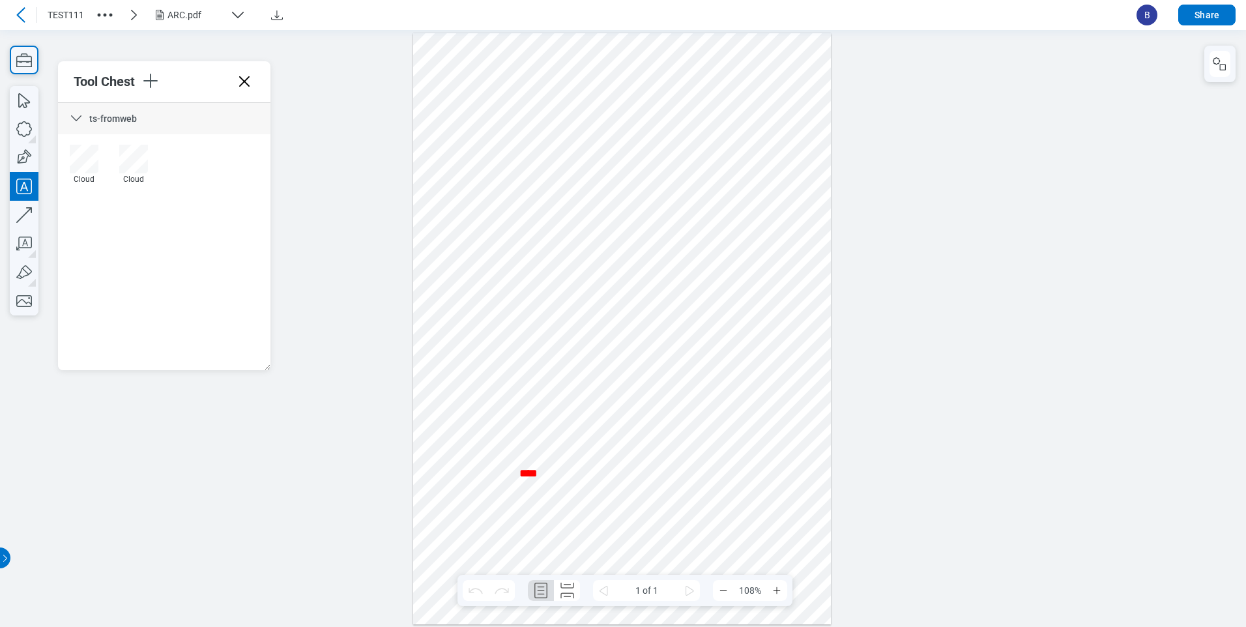
click at [656, 502] on div at bounding box center [622, 328] width 418 height 591
click at [656, 506] on div at bounding box center [622, 328] width 418 height 591
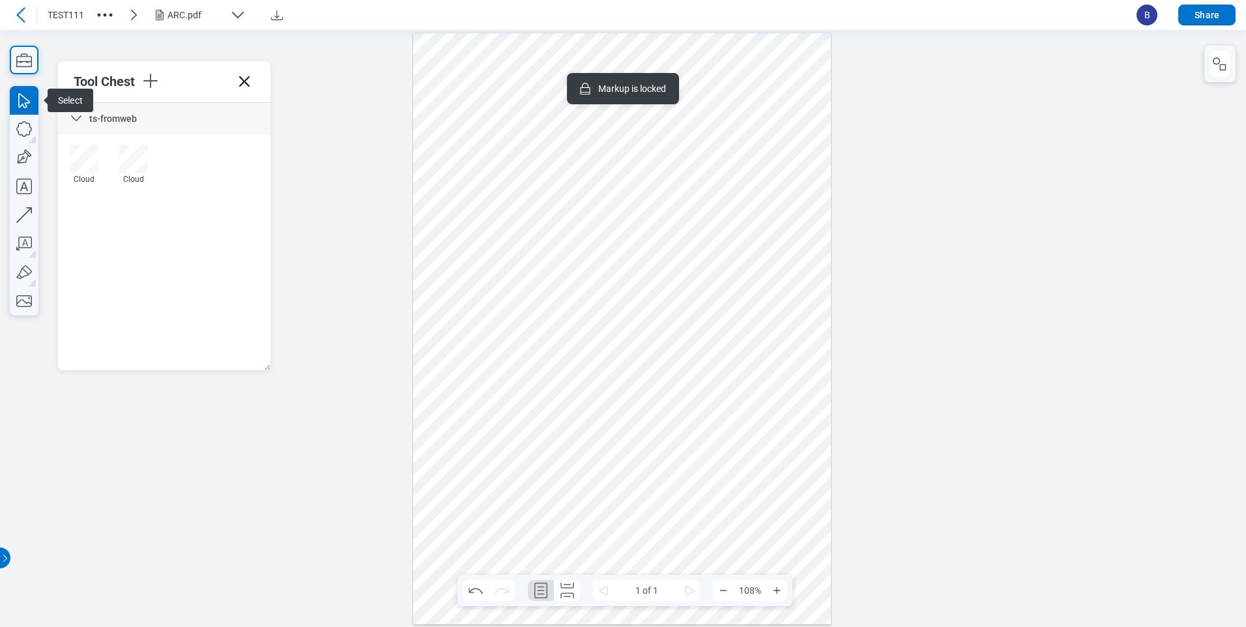
click at [595, 471] on div at bounding box center [622, 328] width 418 height 591
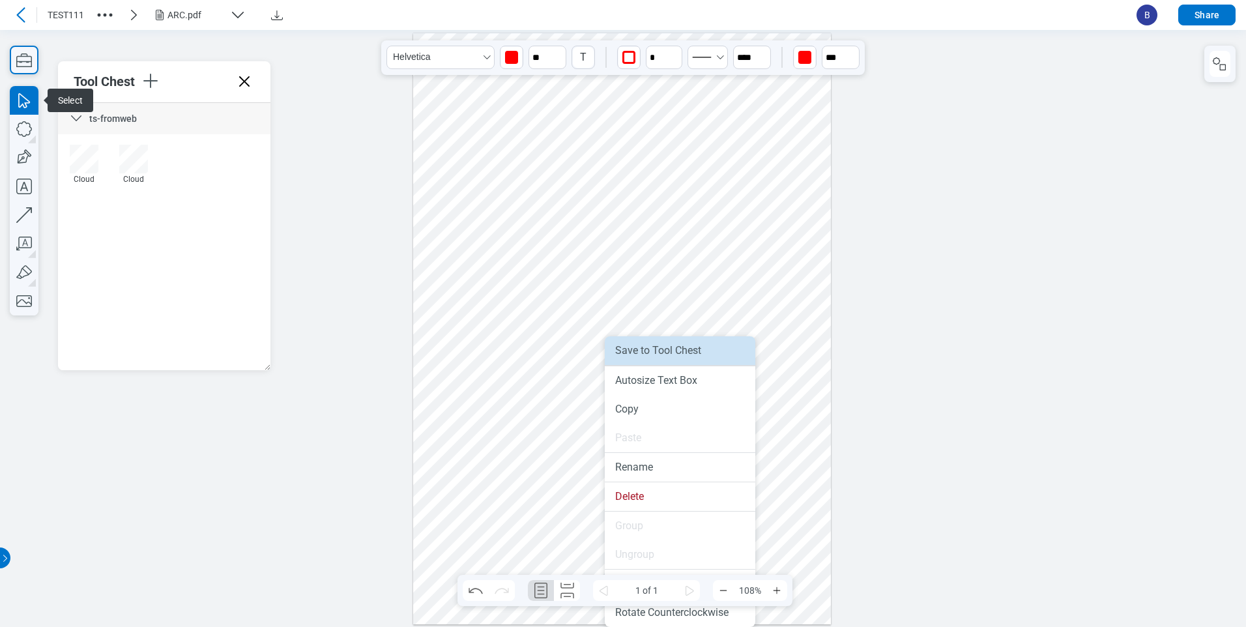
click at [662, 358] on li "Save to Tool Chest" at bounding box center [680, 350] width 151 height 29
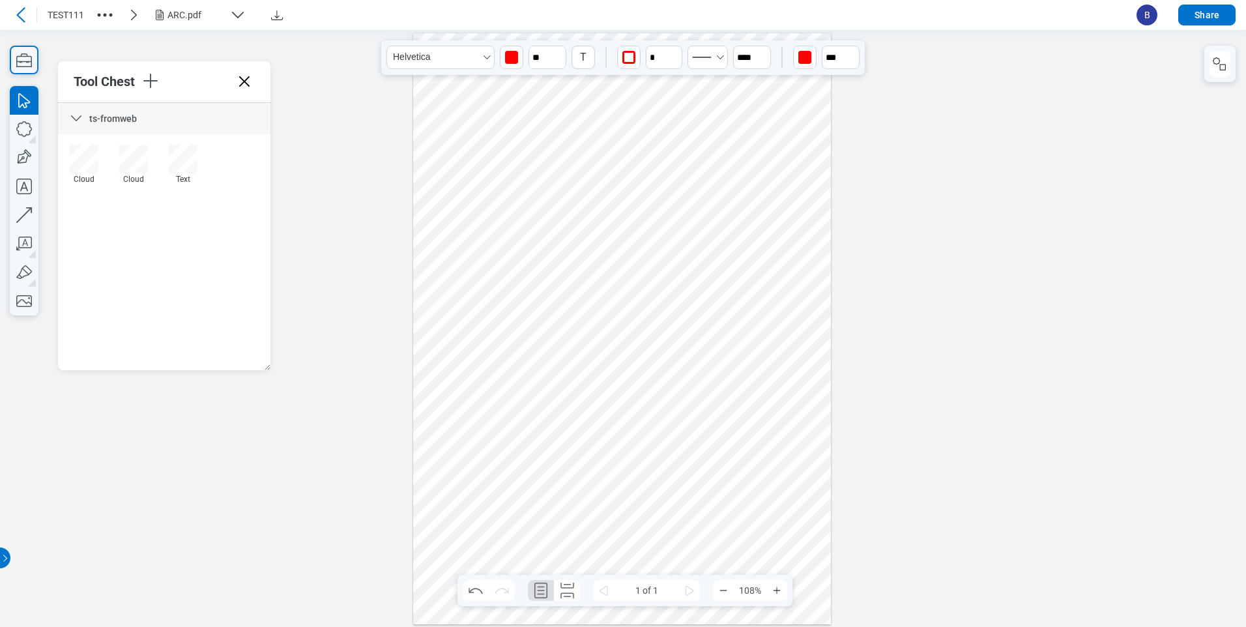
click at [417, 349] on div at bounding box center [622, 328] width 418 height 591
click at [33, 280] on icon "button" at bounding box center [24, 272] width 29 height 29
drag, startPoint x: 443, startPoint y: 317, endPoint x: 453, endPoint y: 431, distance: 114.5
click at [453, 431] on div at bounding box center [622, 328] width 418 height 591
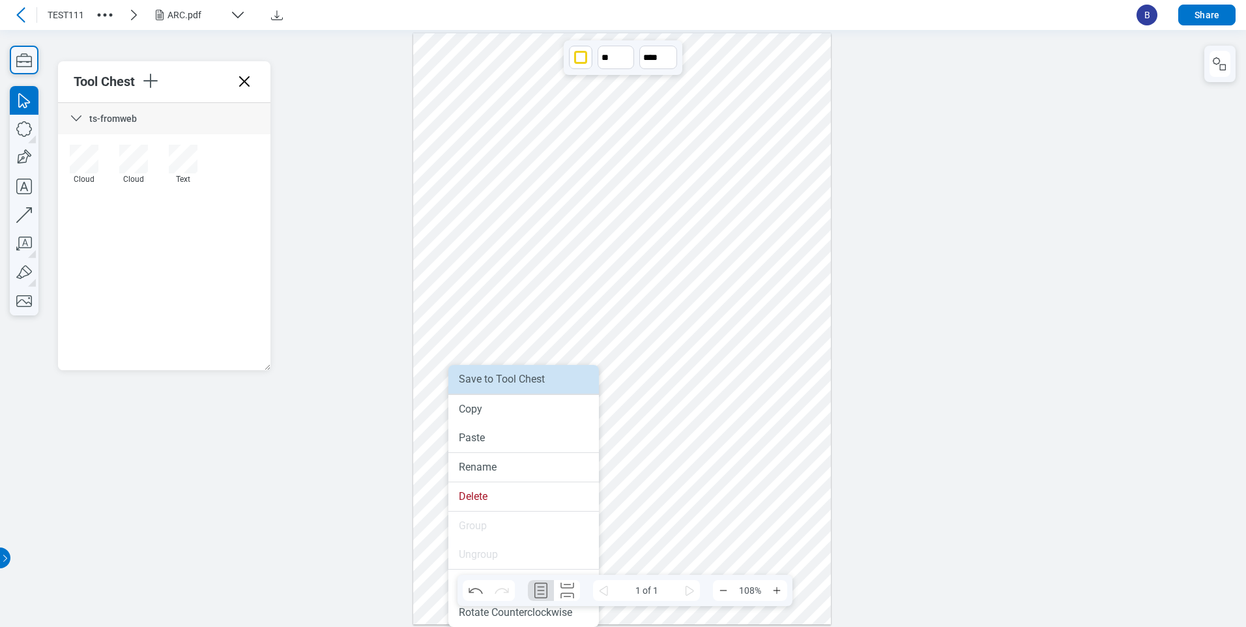
click at [508, 384] on li "Save to Tool Chest" at bounding box center [523, 379] width 151 height 29
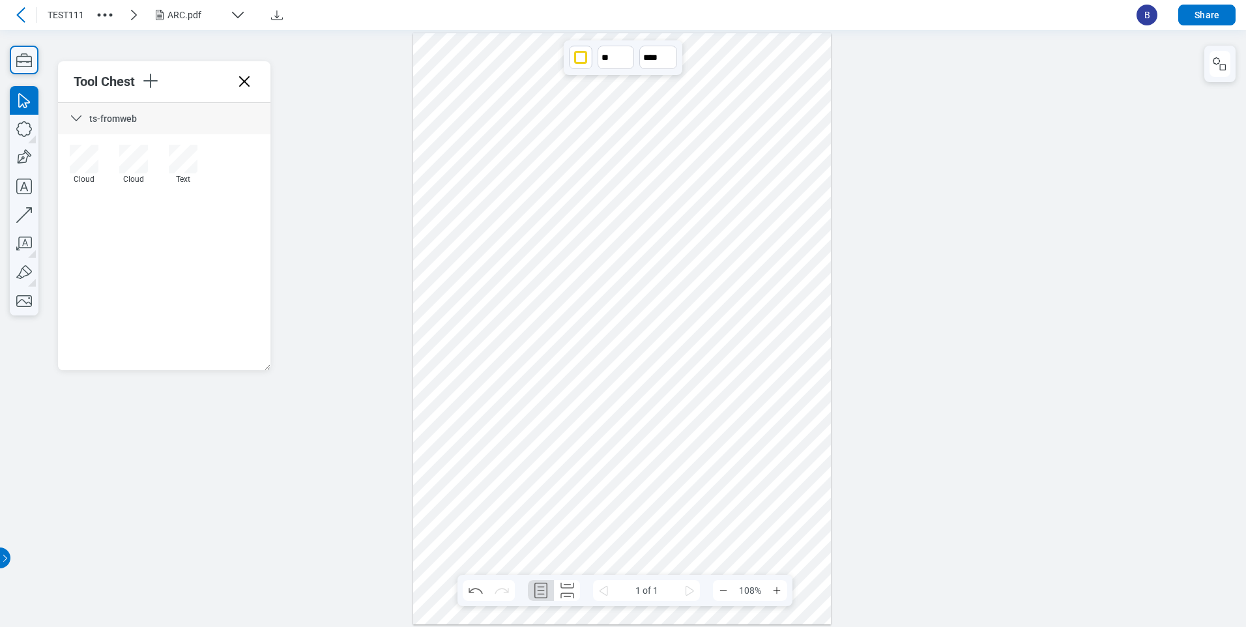
click at [768, 478] on div at bounding box center [622, 328] width 418 height 591
click at [253, 81] on icon at bounding box center [244, 81] width 21 height 21
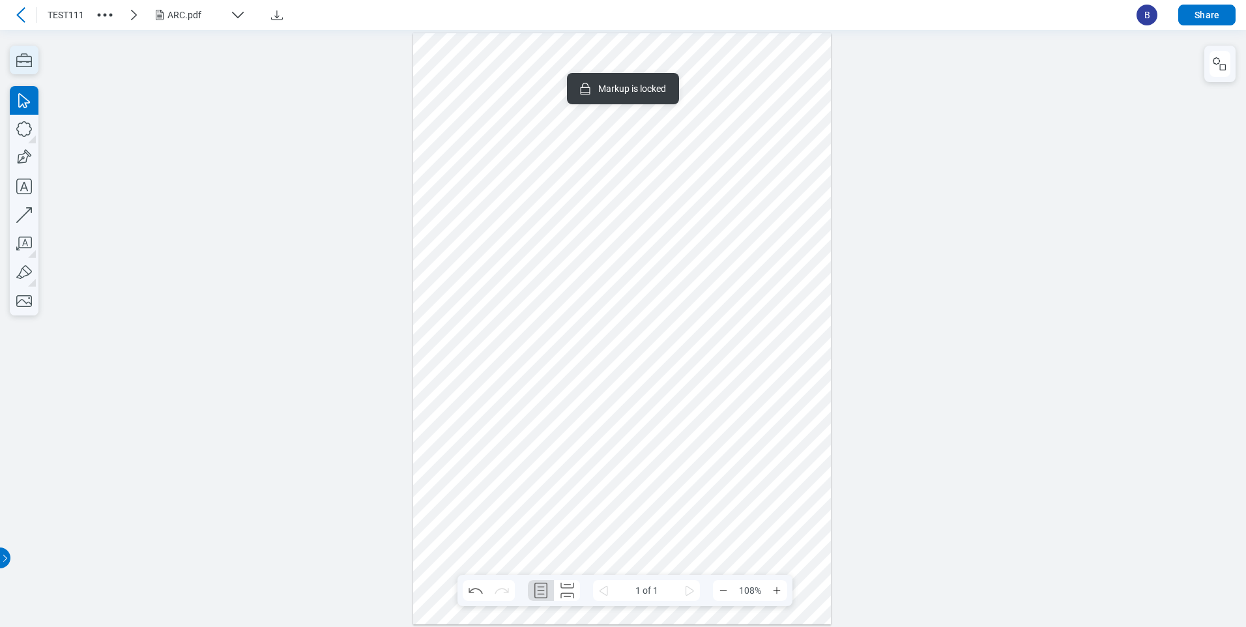
click at [18, 63] on icon "button" at bounding box center [24, 60] width 29 height 29
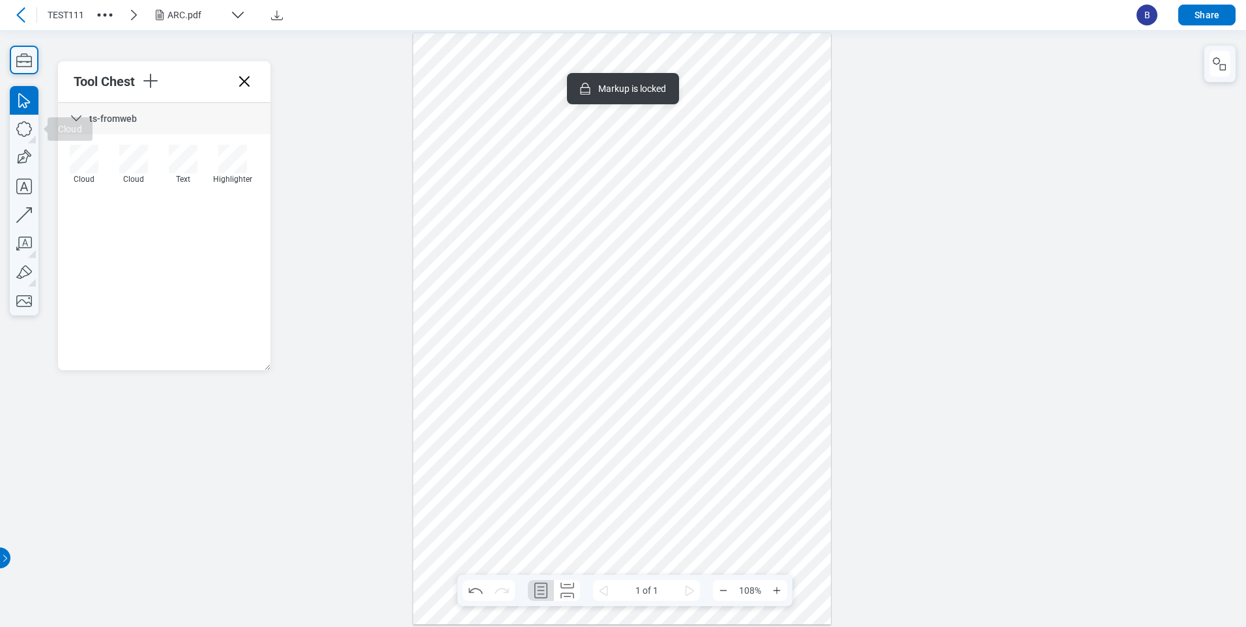
click at [18, 14] on icon at bounding box center [20, 14] width 8 height 15
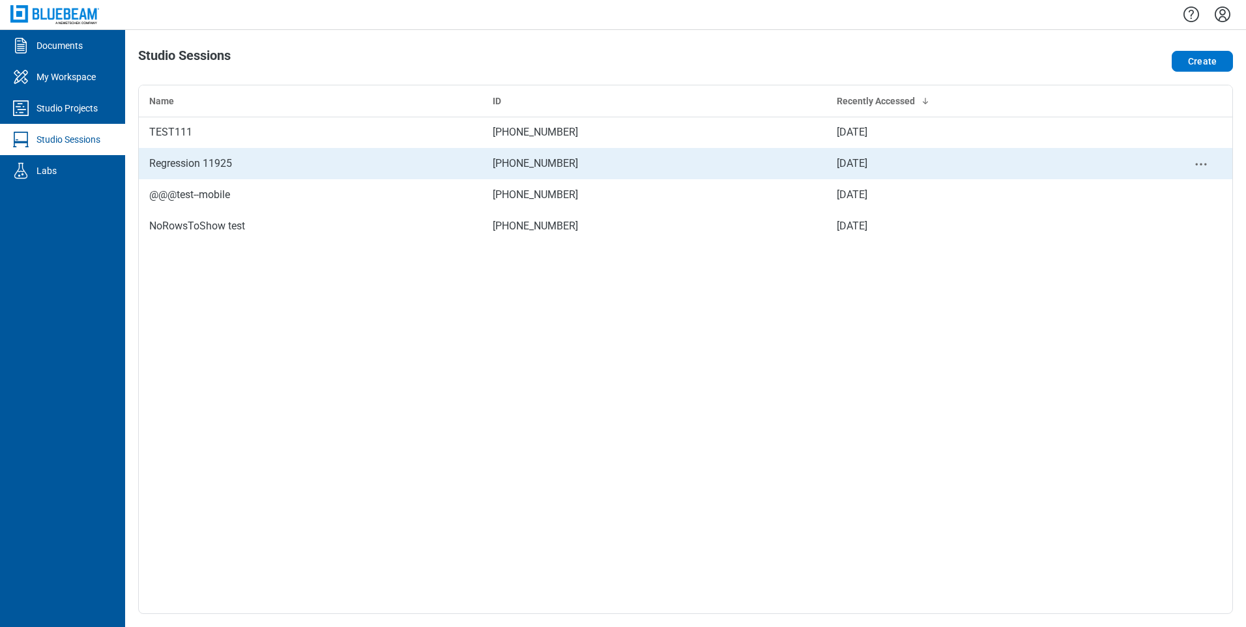
click at [237, 169] on div "Regression 11925" at bounding box center [310, 164] width 323 height 16
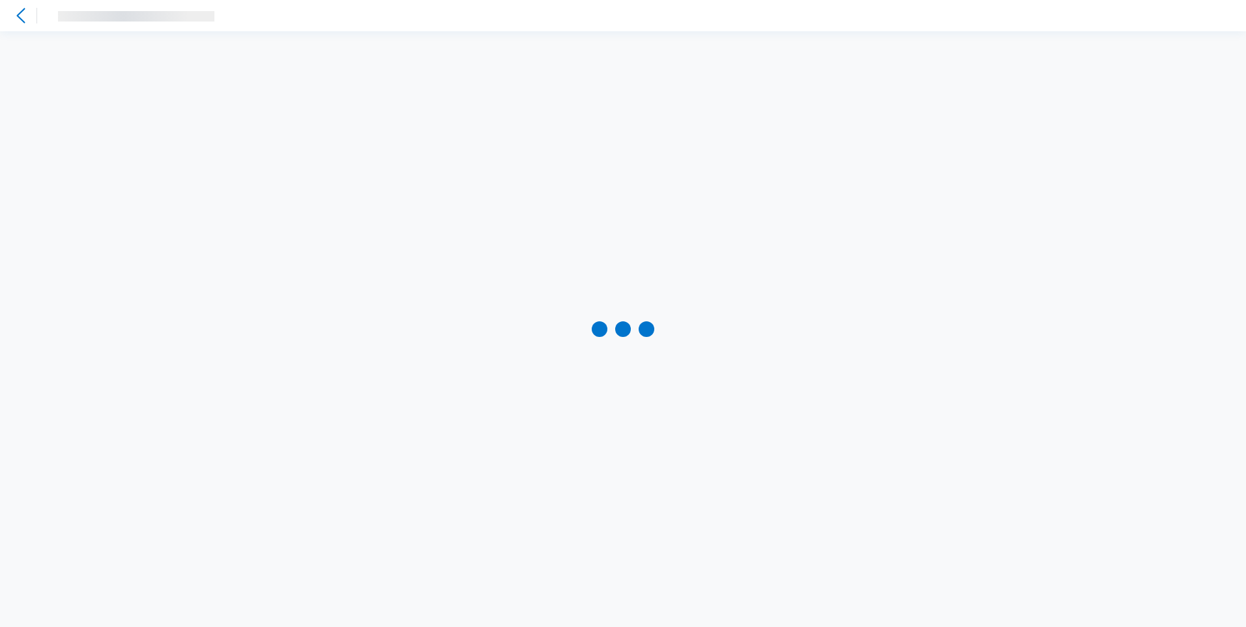
click at [237, 169] on div at bounding box center [623, 329] width 1246 height 596
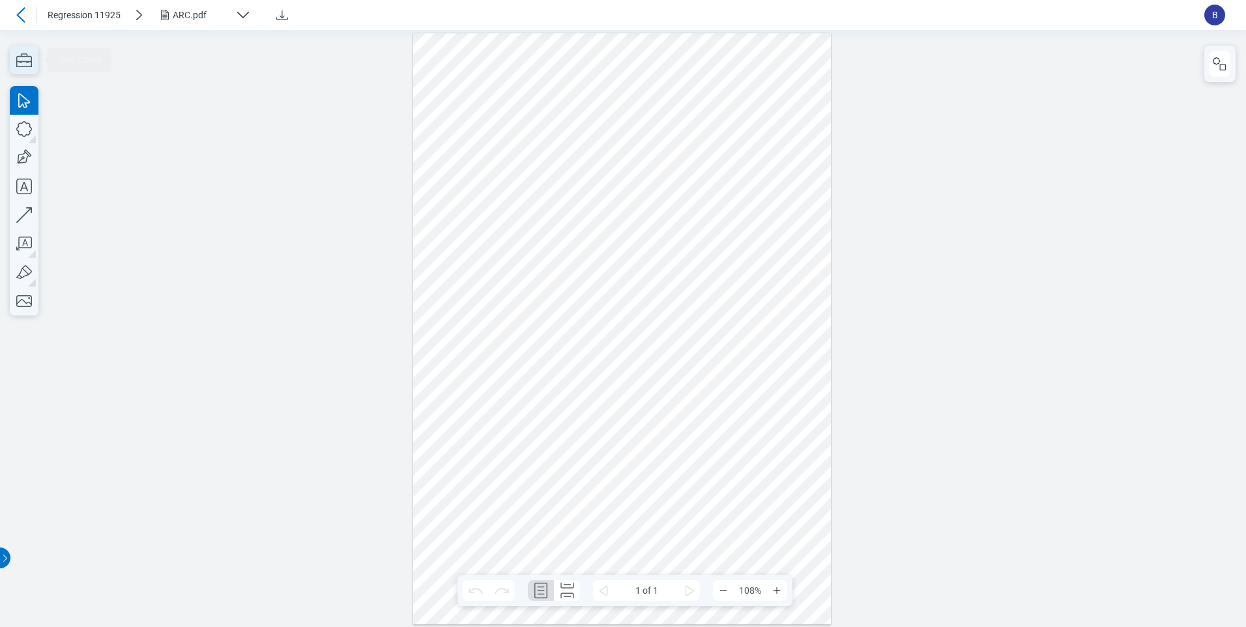
click at [28, 61] on icon "button" at bounding box center [24, 60] width 29 height 29
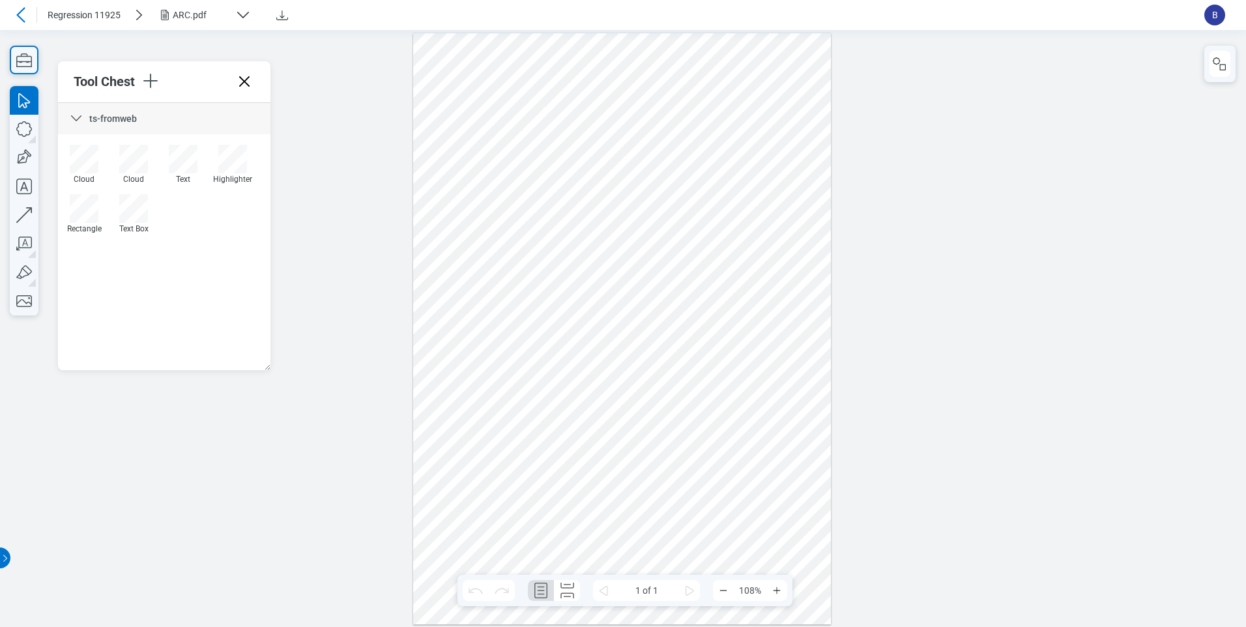
click at [233, 227] on div "Cloud Cloud Text Highlighter Rectangle Text Box" at bounding box center [164, 194] width 210 height 99
click at [525, 266] on div at bounding box center [622, 328] width 418 height 591
click at [495, 265] on div at bounding box center [622, 328] width 418 height 591
click at [461, 222] on div at bounding box center [622, 328] width 418 height 591
click at [549, 441] on div at bounding box center [622, 328] width 418 height 591
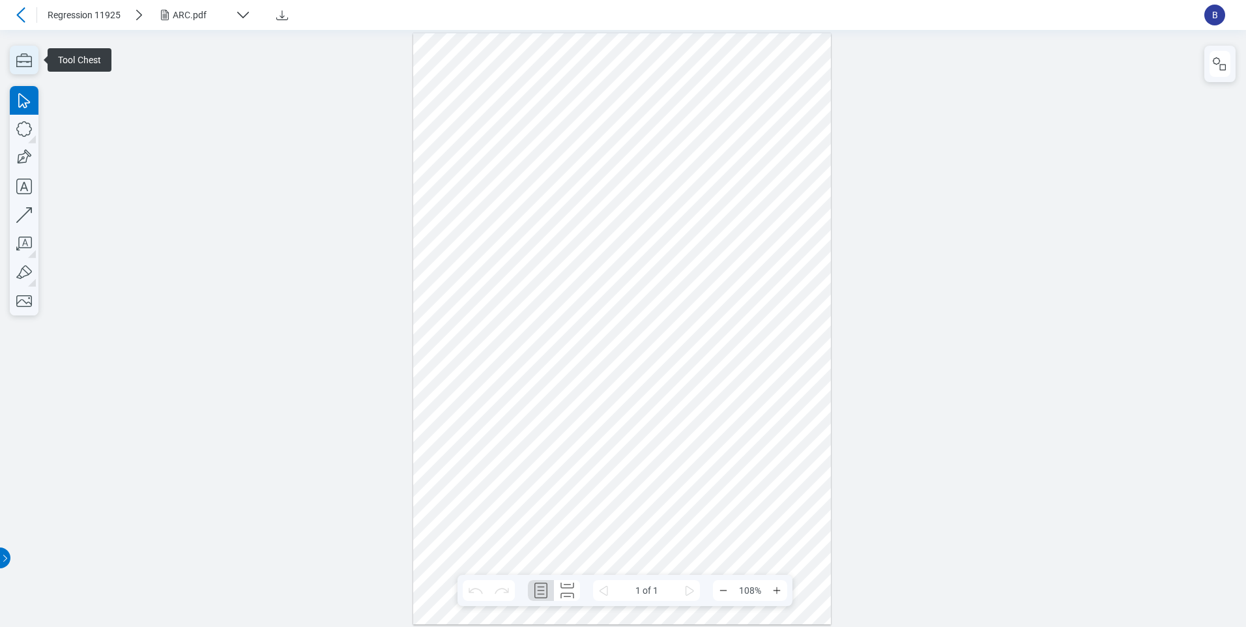
click at [35, 59] on icon "button" at bounding box center [24, 60] width 29 height 29
click at [29, 60] on icon "button" at bounding box center [24, 60] width 29 height 29
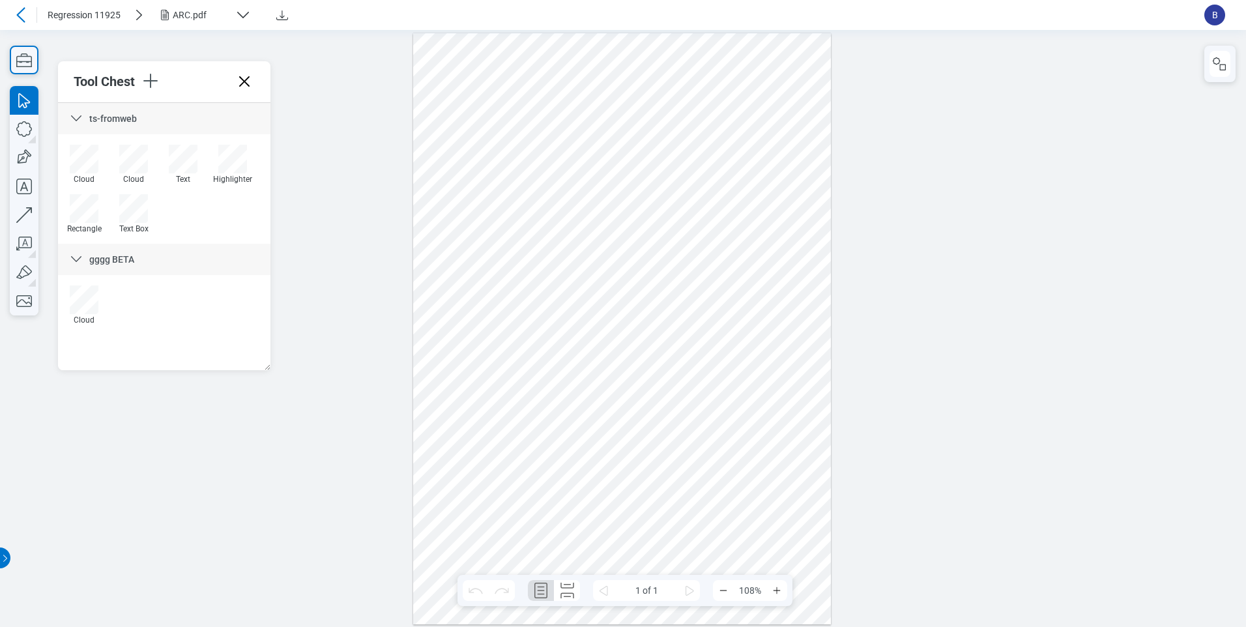
click at [147, 340] on div "ts-fromweb Cloud Cloud Text Highlighter Rectangle Text Box gggg BETA Cloud" at bounding box center [164, 236] width 212 height 267
click at [74, 265] on icon at bounding box center [76, 260] width 16 height 16
click at [79, 256] on icon at bounding box center [76, 260] width 16 height 16
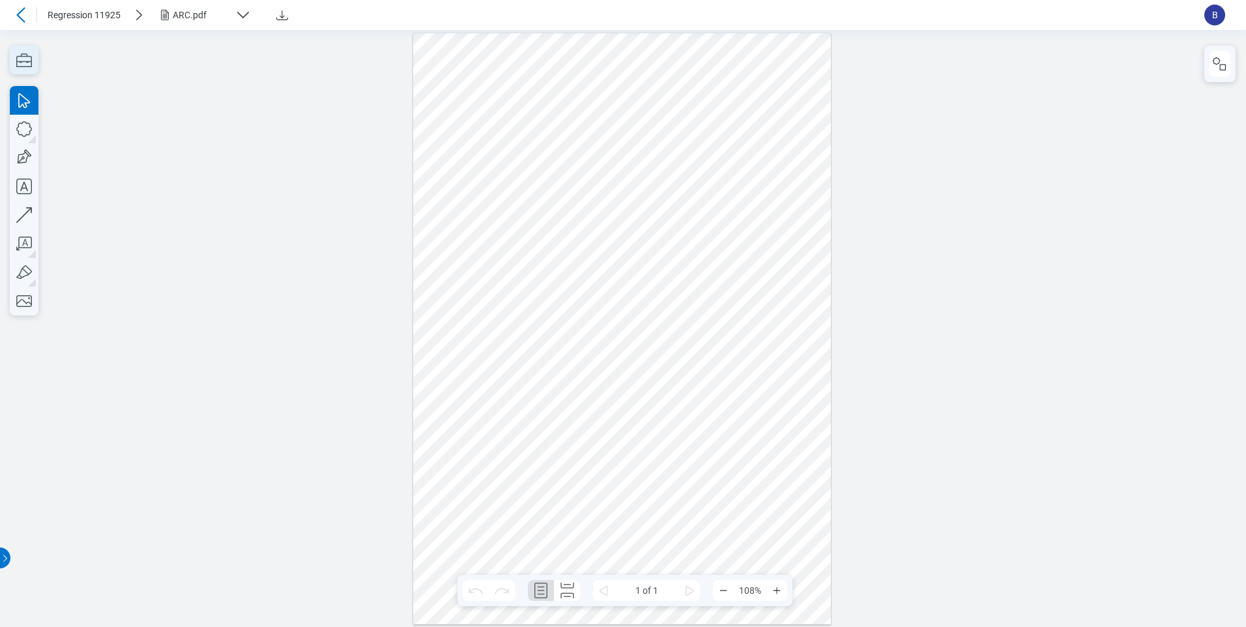
click at [18, 54] on icon "button" at bounding box center [24, 60] width 29 height 29
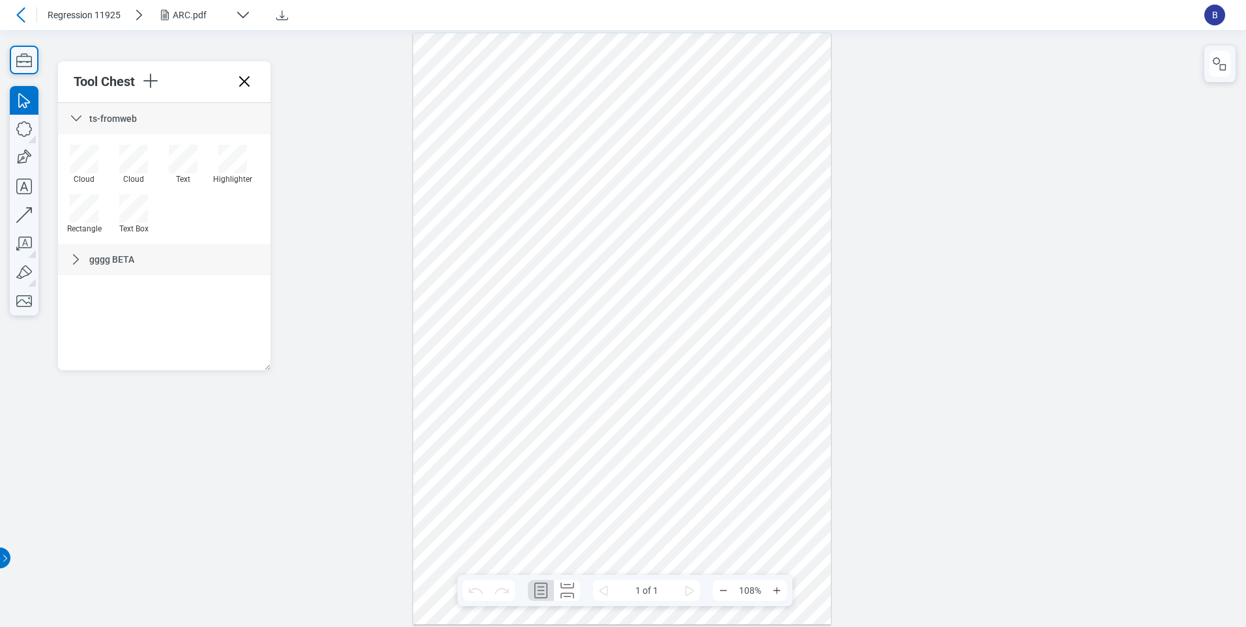
click at [83, 258] on icon at bounding box center [76, 260] width 16 height 16
click at [115, 346] on div "ts-fromweb Cloud Cloud Text Highlighter Rectangle Text Box gggg BETA Cloud" at bounding box center [164, 236] width 212 height 267
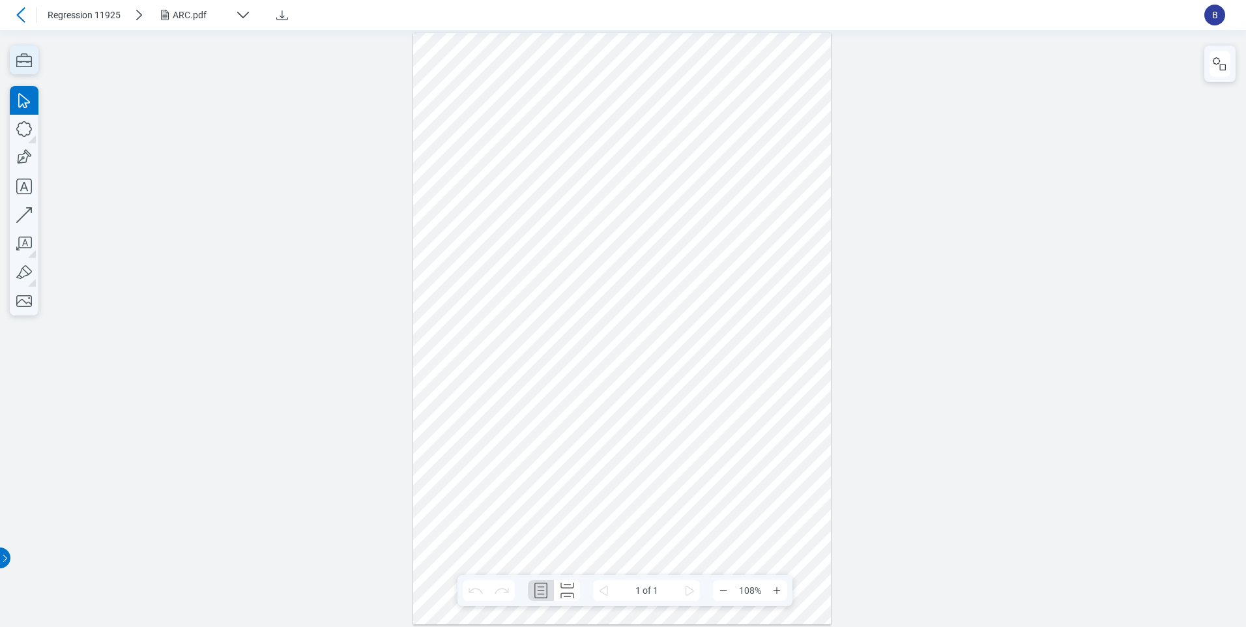
click at [19, 58] on icon "button" at bounding box center [24, 60] width 29 height 29
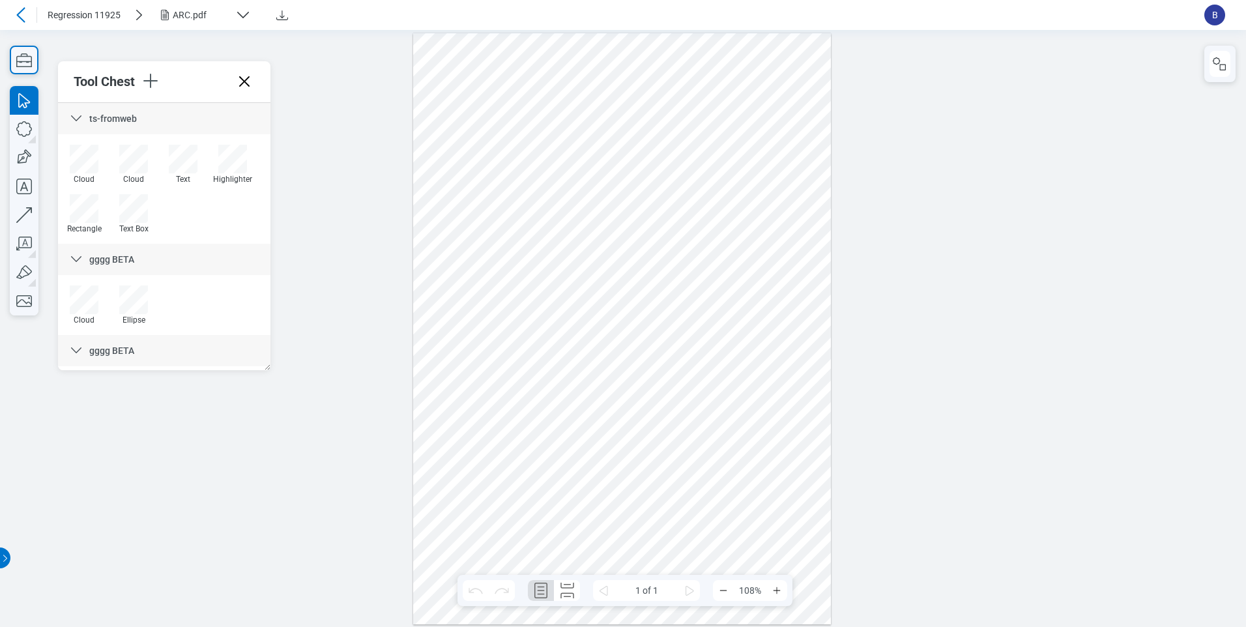
scroll to position [56, 0]
click at [70, 206] on icon at bounding box center [76, 204] width 16 height 16
click at [83, 283] on icon at bounding box center [76, 291] width 16 height 16
click at [75, 122] on icon at bounding box center [76, 119] width 16 height 16
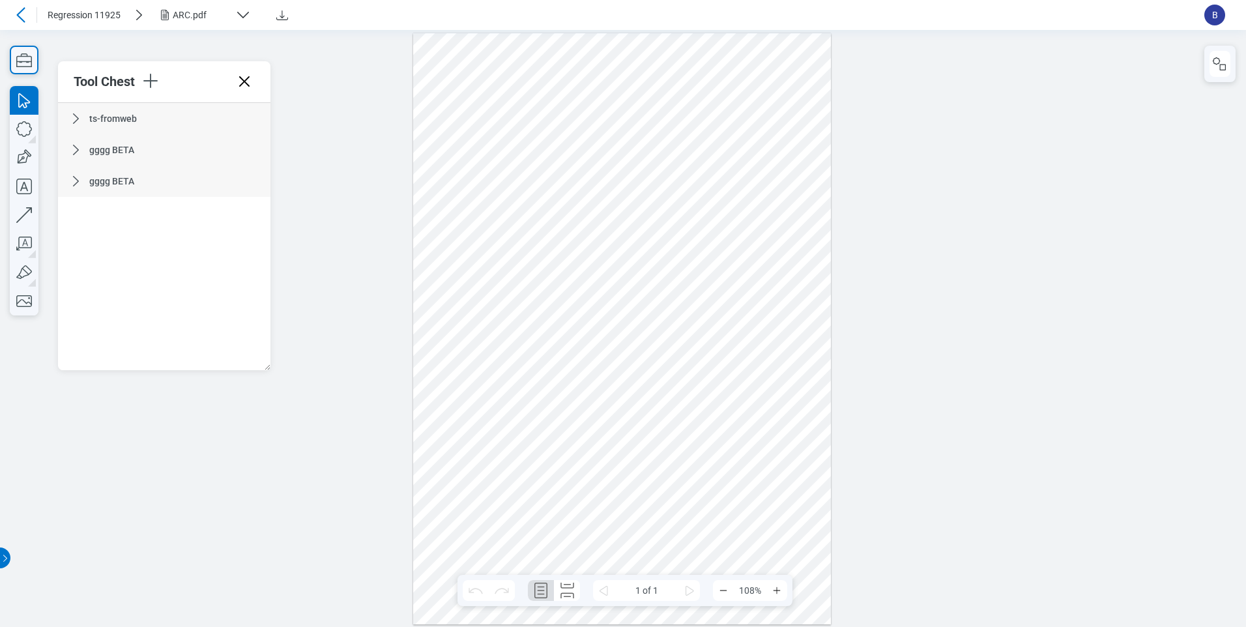
click at [78, 187] on icon at bounding box center [76, 181] width 16 height 16
